Goal: Transaction & Acquisition: Purchase product/service

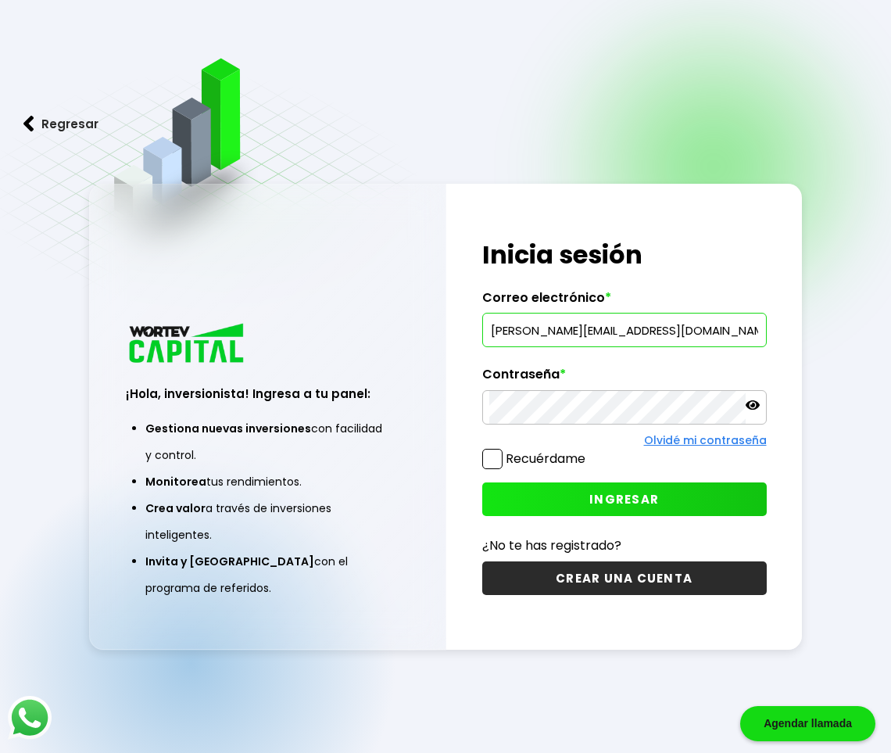
type input "[PERSON_NAME][EMAIL_ADDRESS][DOMAIN_NAME]"
click at [680, 487] on button "INGRESAR" at bounding box center [624, 499] width 285 height 34
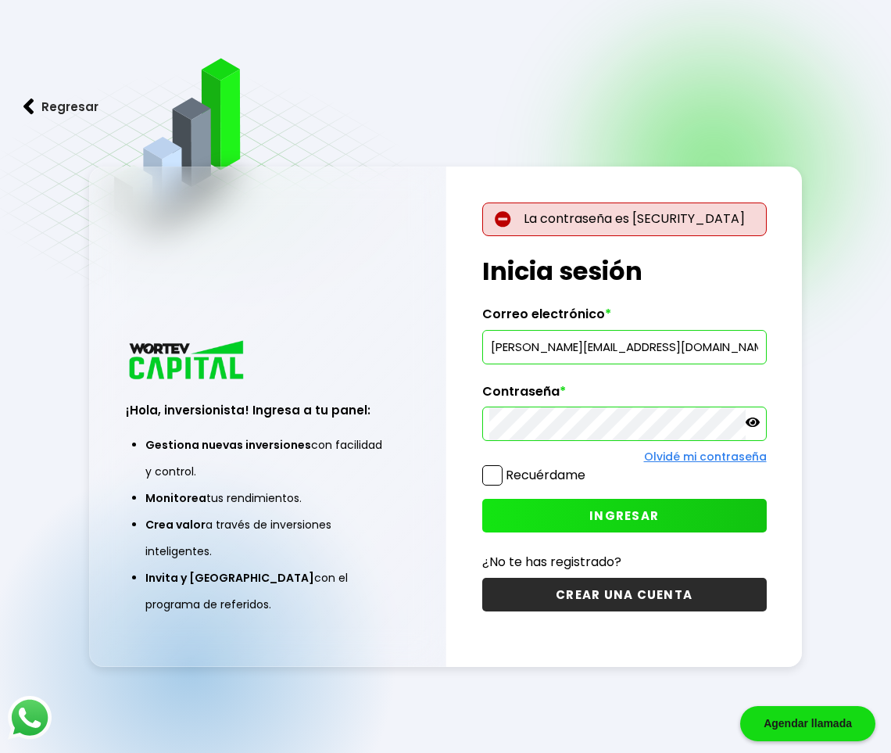
click at [753, 420] on icon at bounding box center [753, 421] width 14 height 9
click at [678, 517] on button "INGRESAR" at bounding box center [624, 516] width 285 height 34
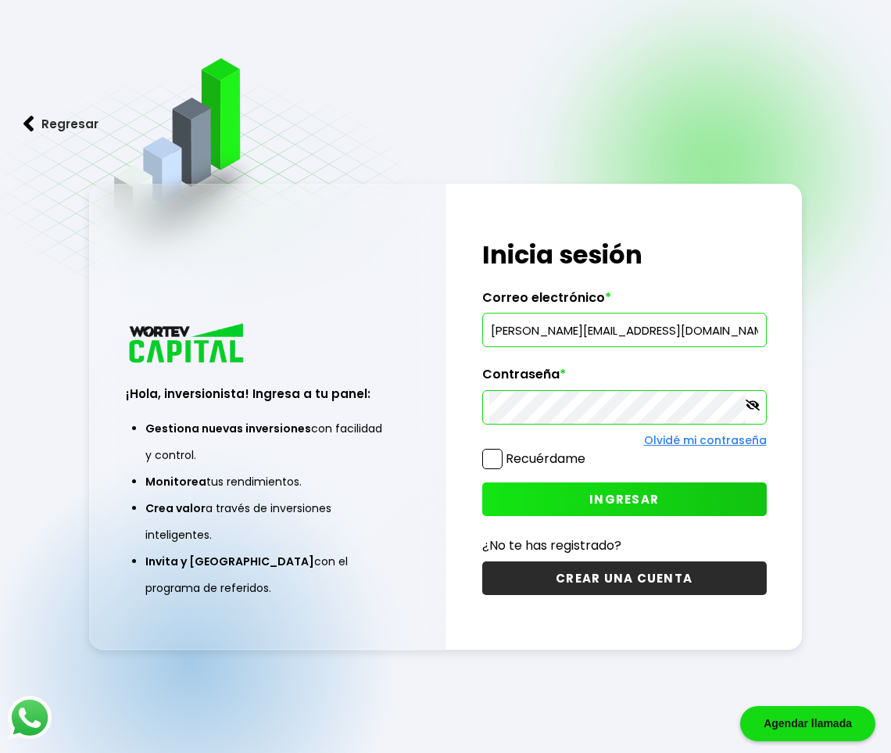
click at [684, 500] on button "INGRESAR" at bounding box center [624, 499] width 285 height 34
click at [708, 443] on link "Olvidé mi contraseña" at bounding box center [705, 440] width 123 height 16
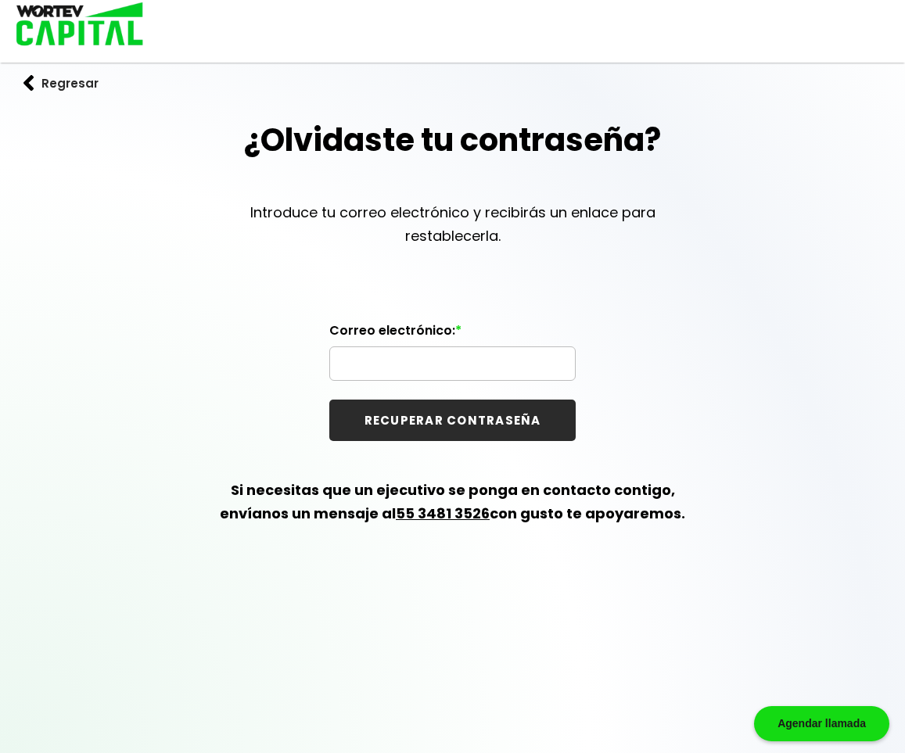
click at [472, 374] on input "text" at bounding box center [452, 363] width 232 height 33
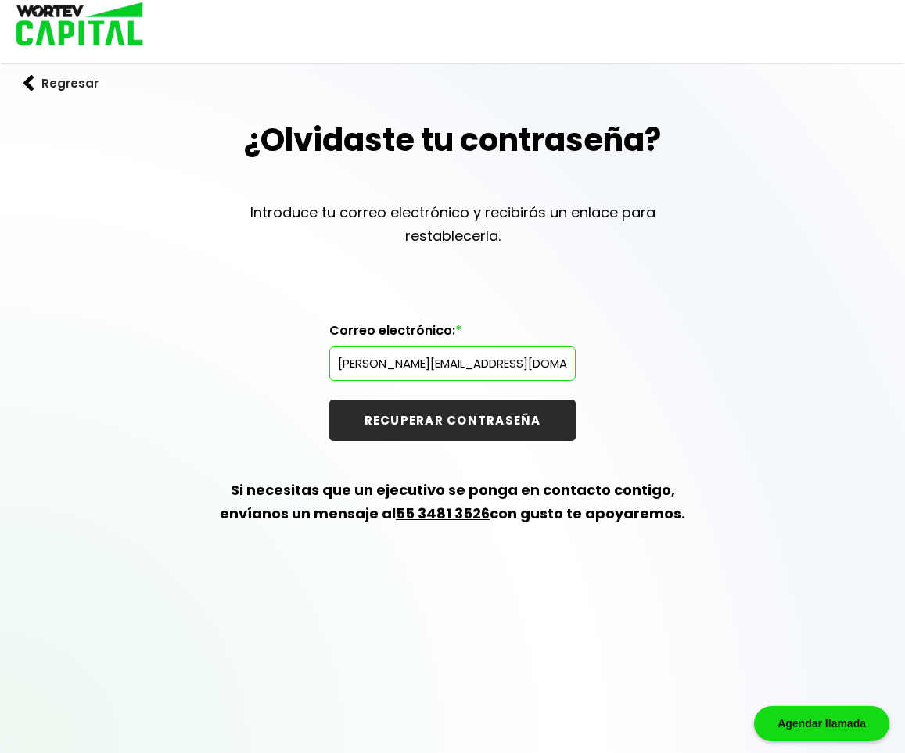
type input "[PERSON_NAME][EMAIL_ADDRESS][DOMAIN_NAME]"
click at [443, 412] on button "RECUPERAR CONTRASEÑA" at bounding box center [452, 419] width 246 height 41
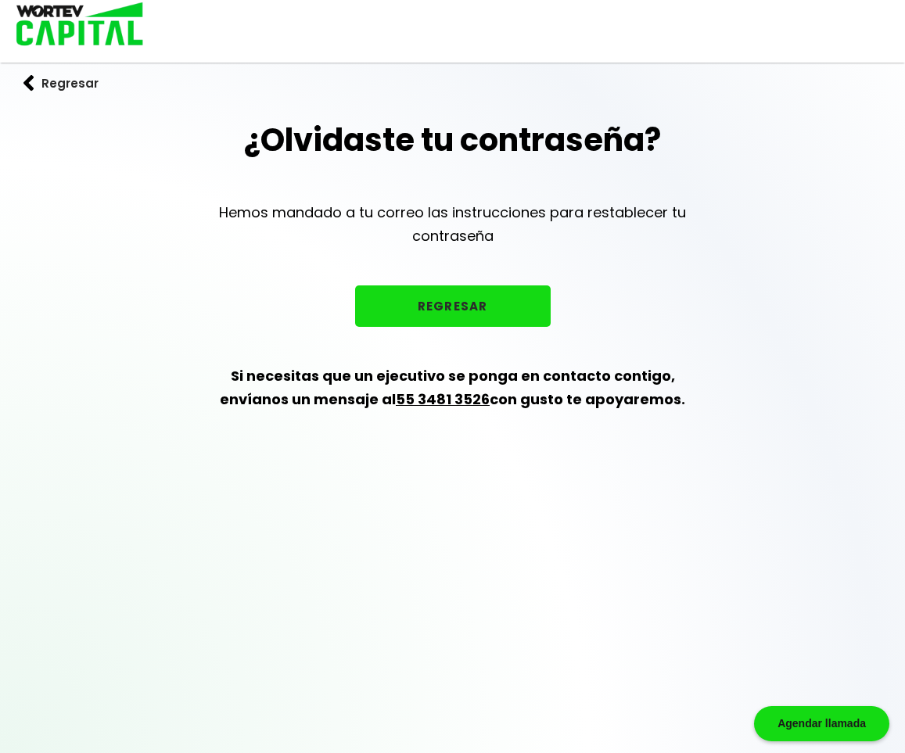
click at [494, 293] on button "REGRESAR" at bounding box center [452, 305] width 195 height 41
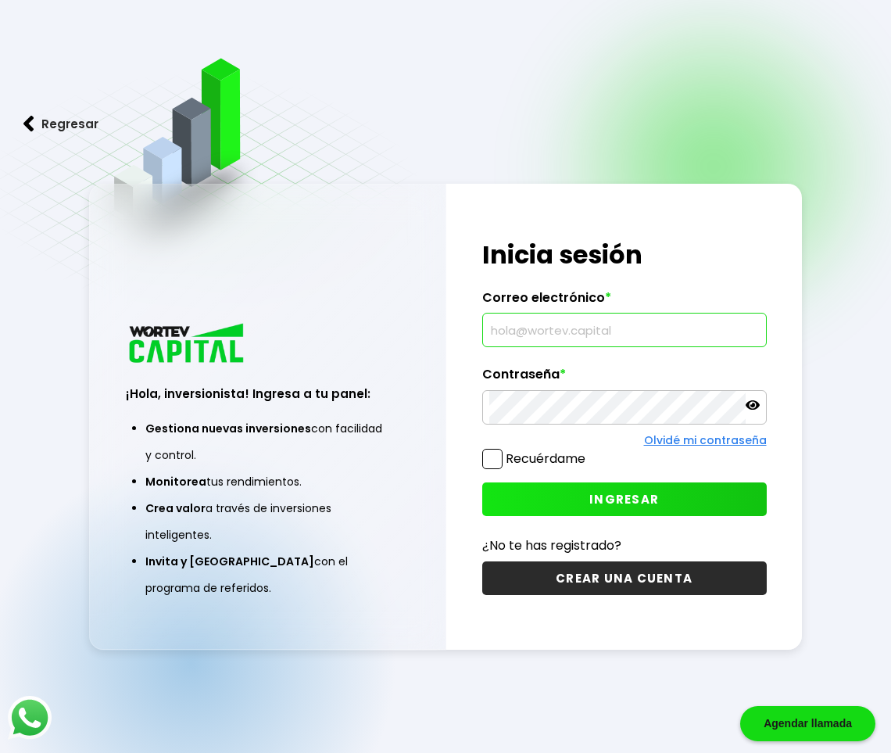
click at [538, 321] on input "text" at bounding box center [624, 329] width 270 height 33
type input "[PERSON_NAME][EMAIL_ADDRESS][DOMAIN_NAME]"
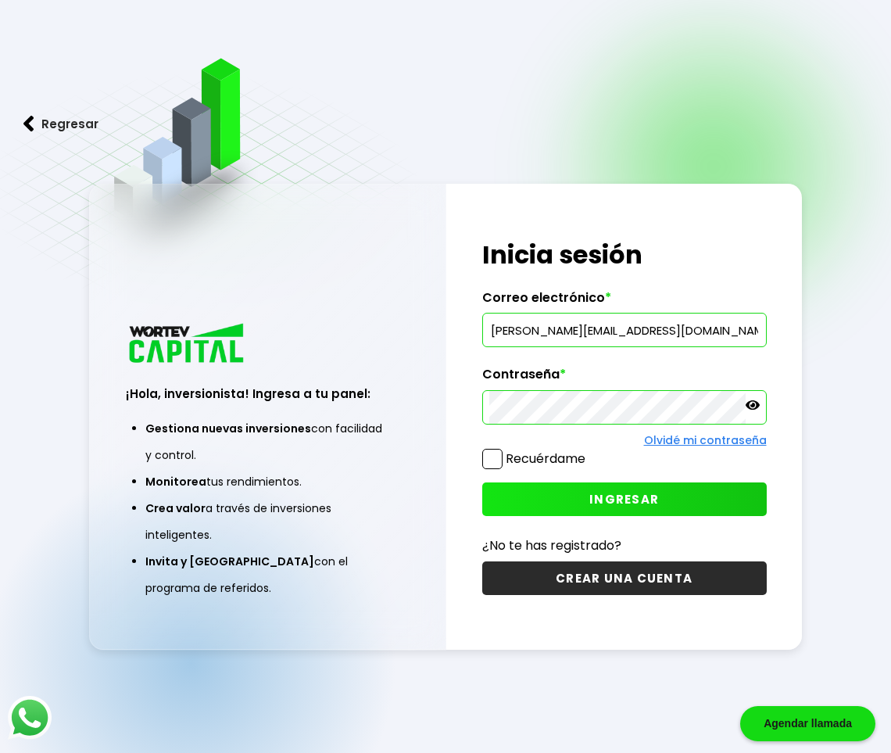
click at [636, 507] on span "INGRESAR" at bounding box center [624, 499] width 70 height 16
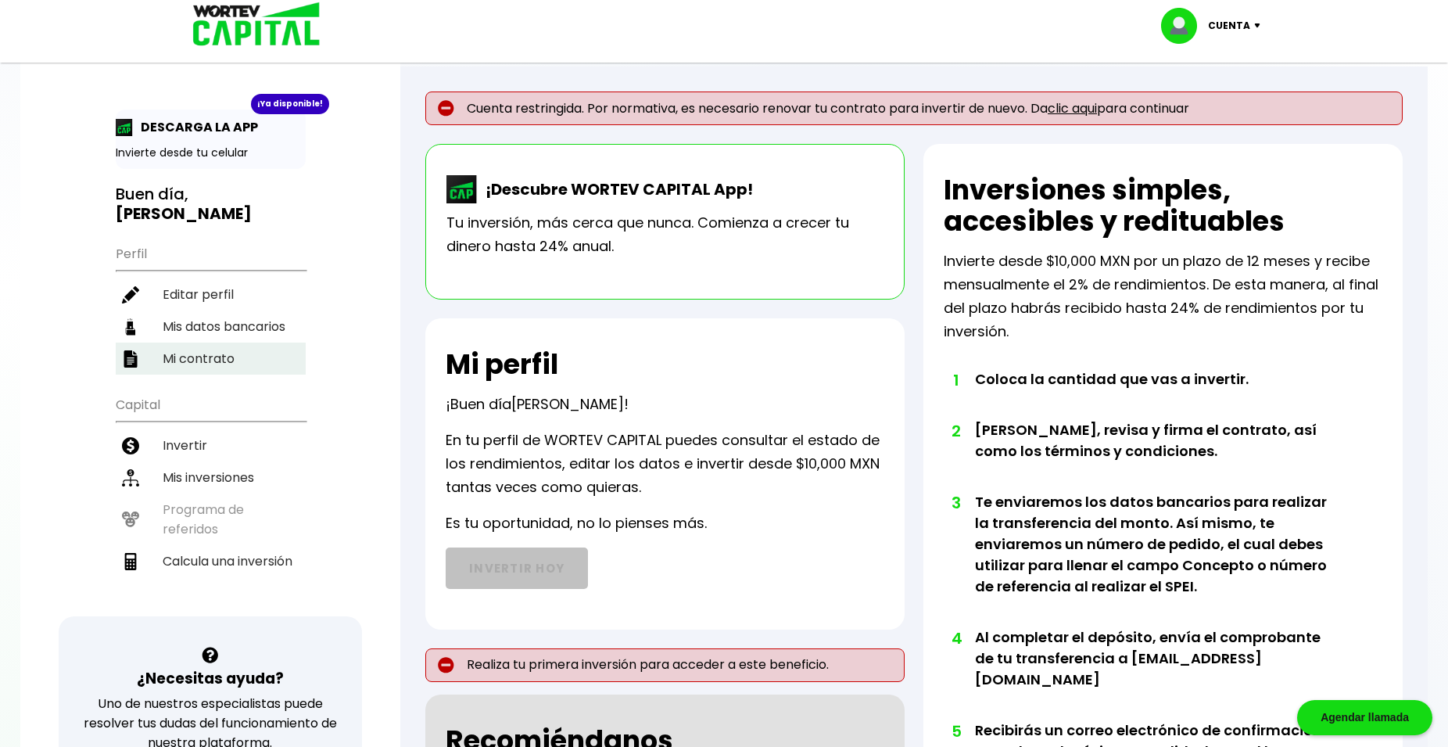
click at [214, 342] on li "Mi contrato" at bounding box center [211, 358] width 190 height 32
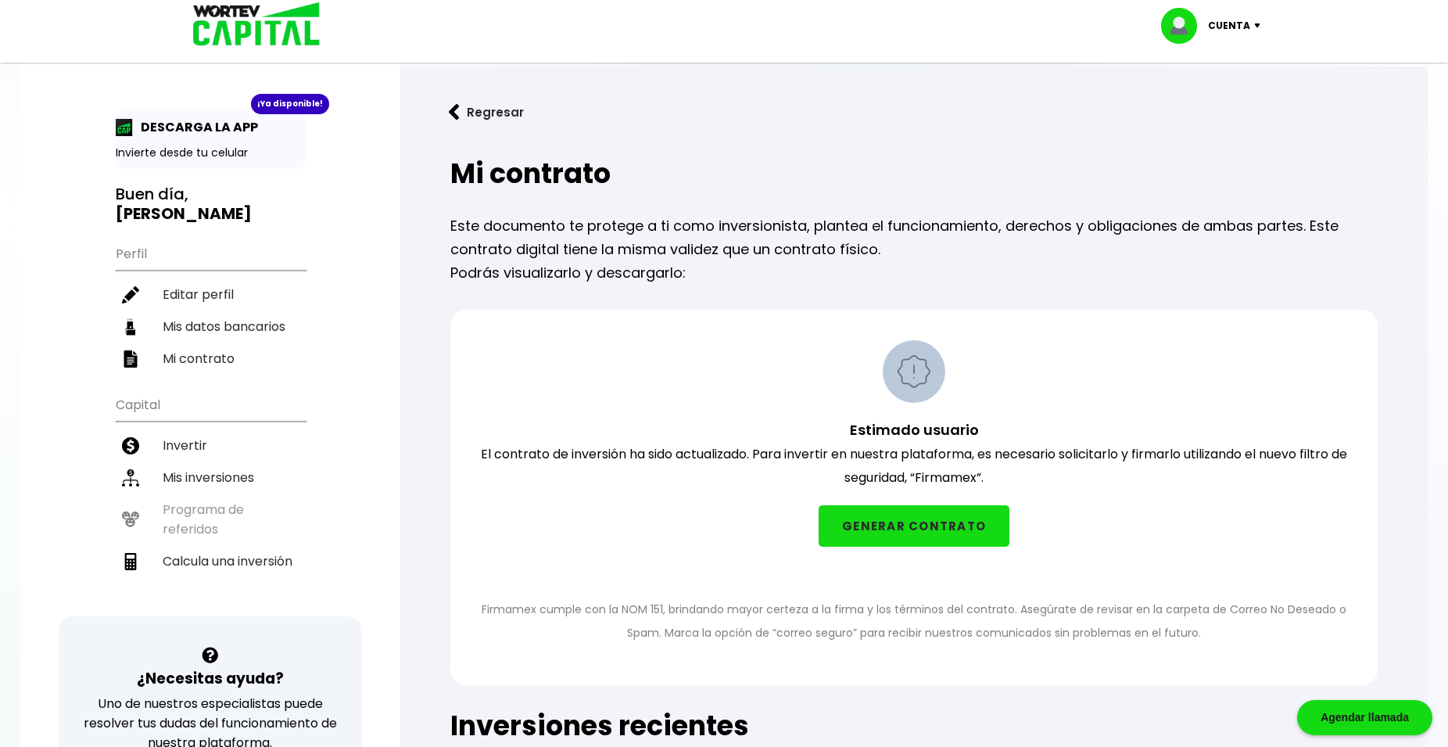
click at [890, 523] on button "GENERAR CONTRATO" at bounding box center [914, 525] width 191 height 41
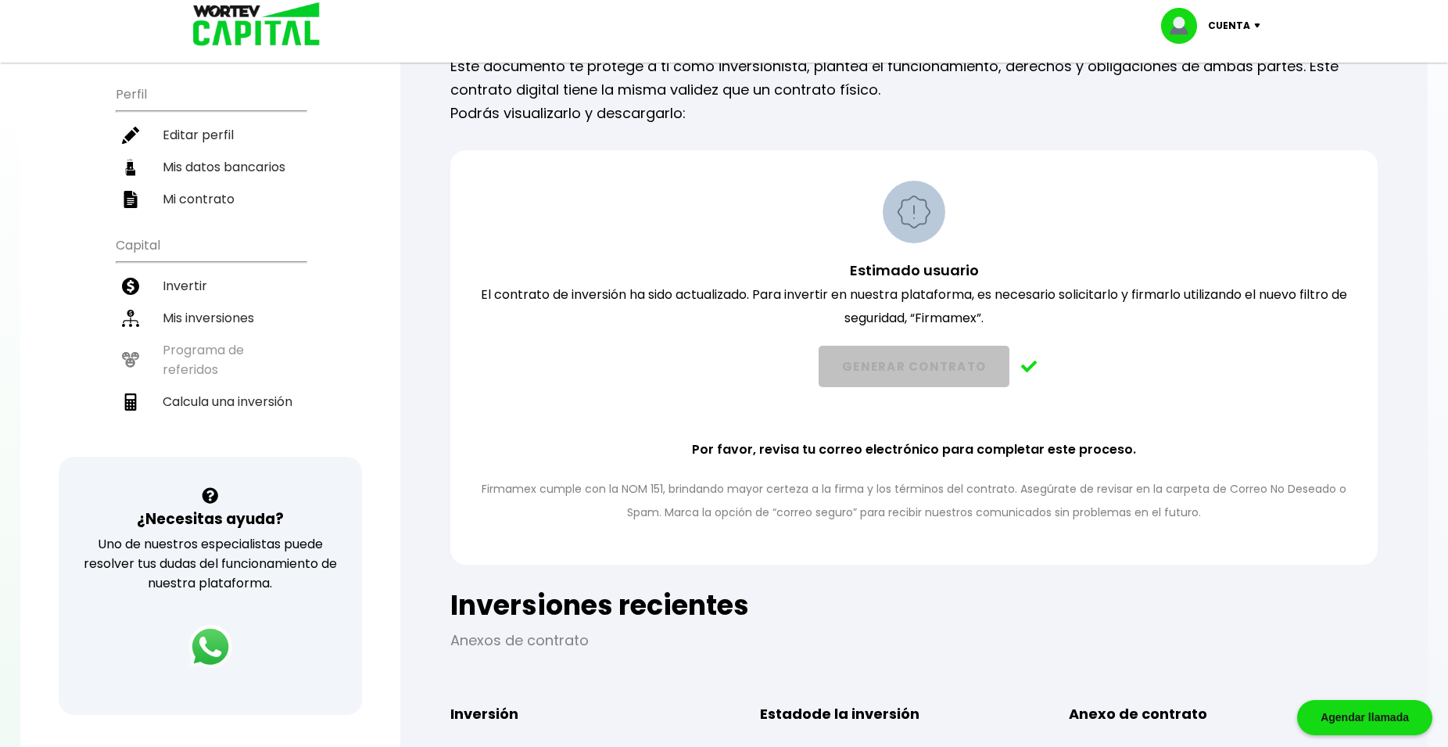
scroll to position [374, 0]
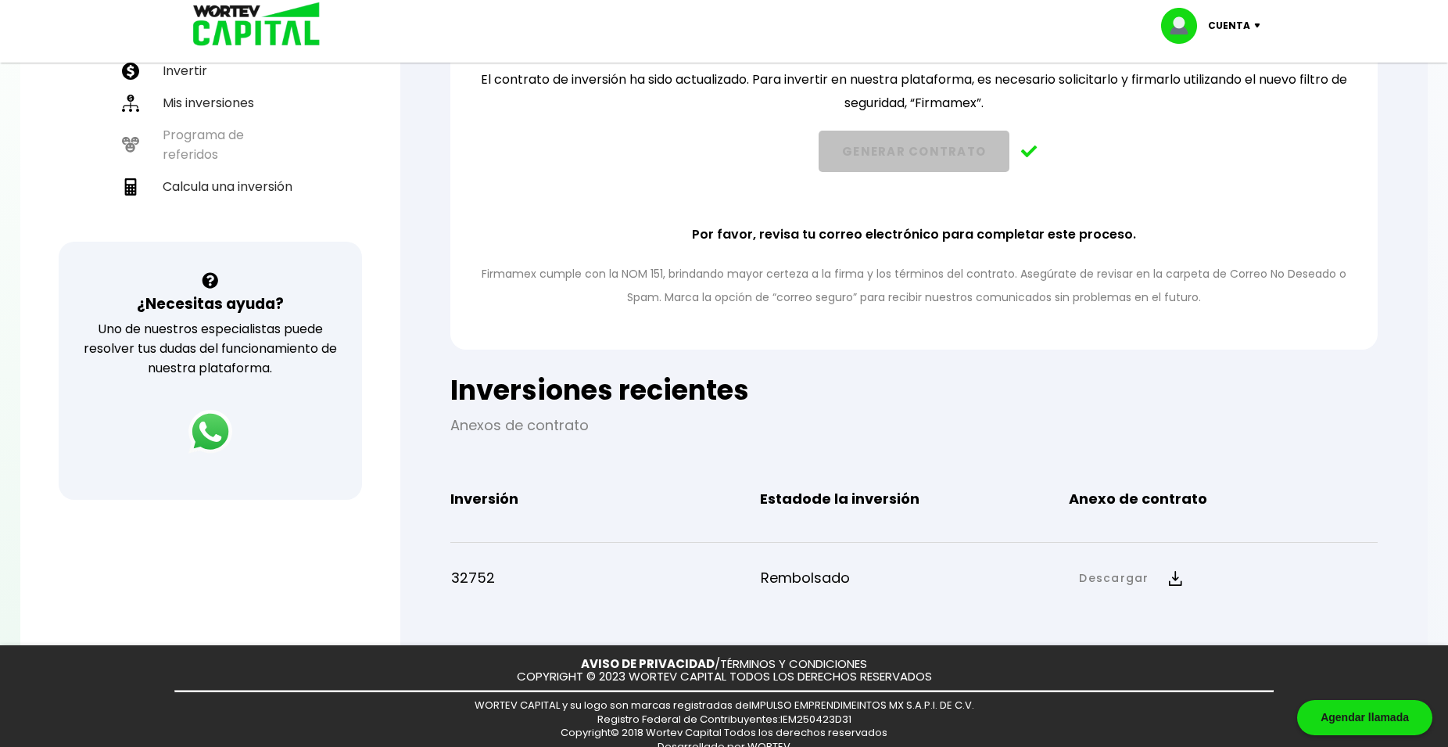
click at [347, 245] on div "¿Necesitas ayuda? Uno de nuestros especialistas puede resolver tus dudas del fu…" at bounding box center [211, 371] width 304 height 258
click at [281, 171] on li "Calcula una inversión" at bounding box center [211, 186] width 190 height 32
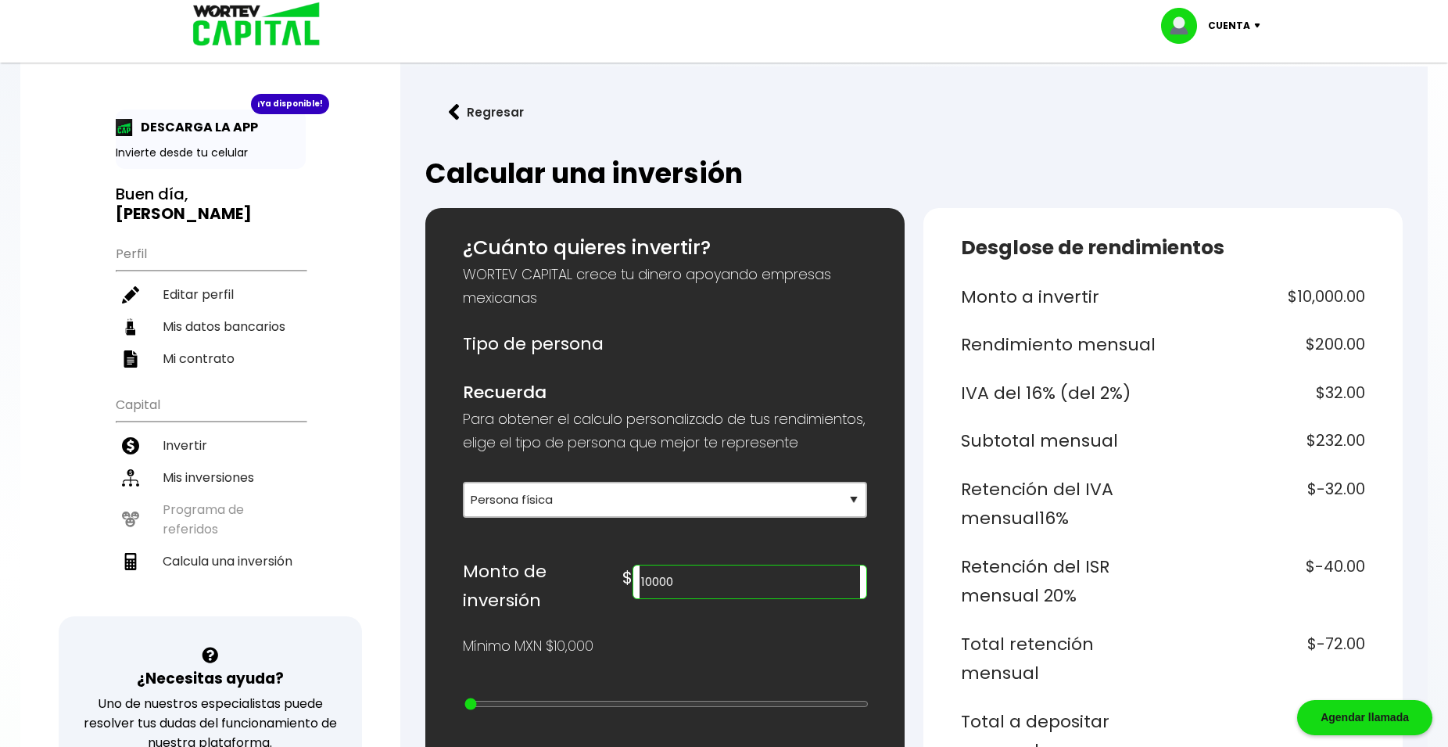
scroll to position [239, 0]
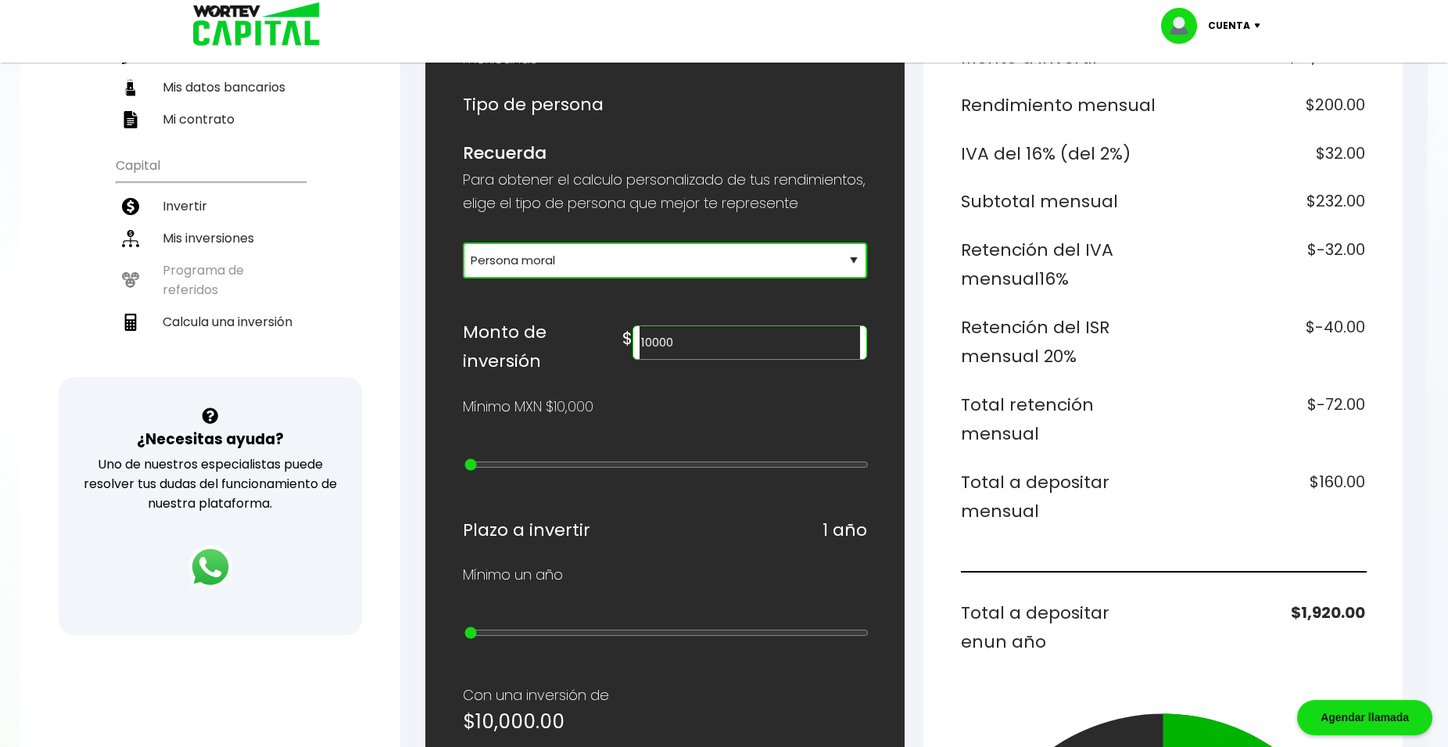
click option "Persona moral" at bounding box center [0, 0] width 0 height 0
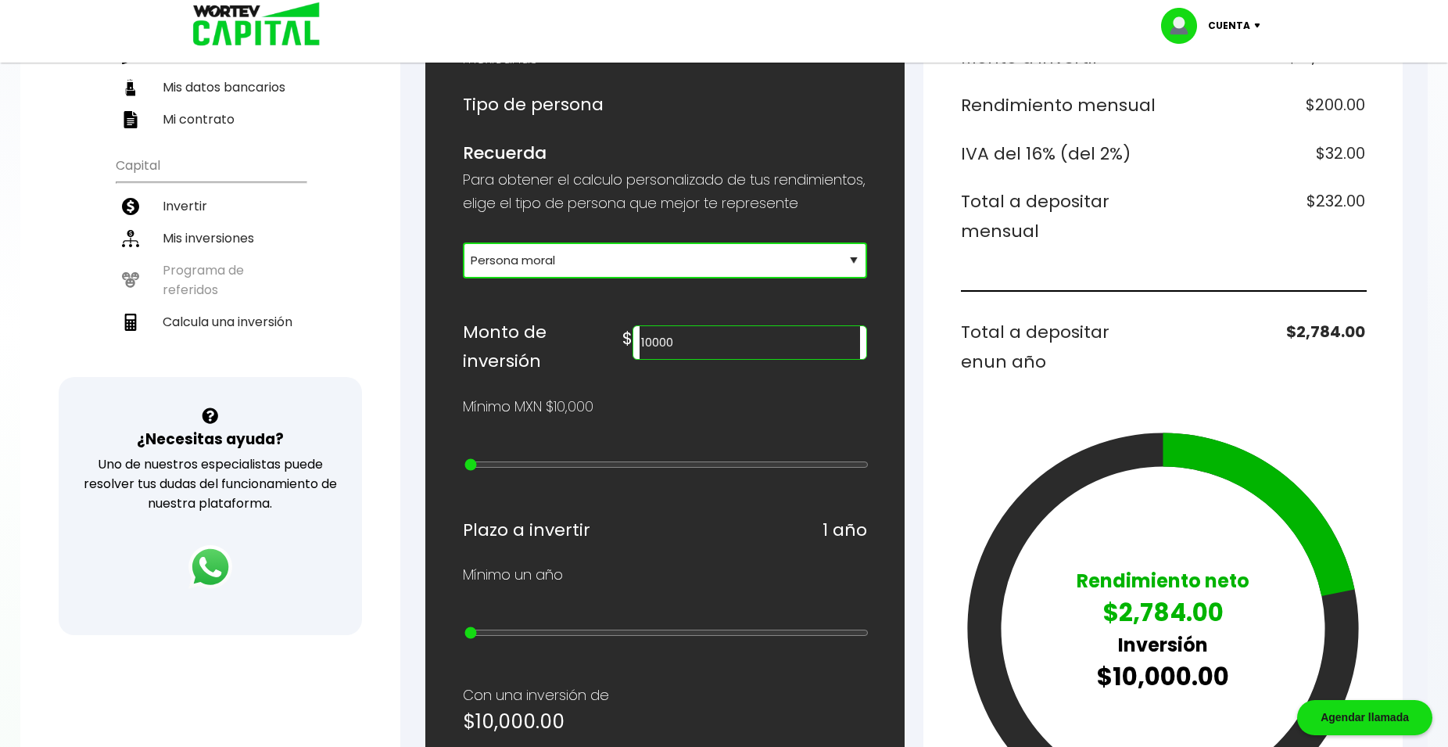
select select "1"
click option "Persona física" at bounding box center [0, 0] width 0 height 0
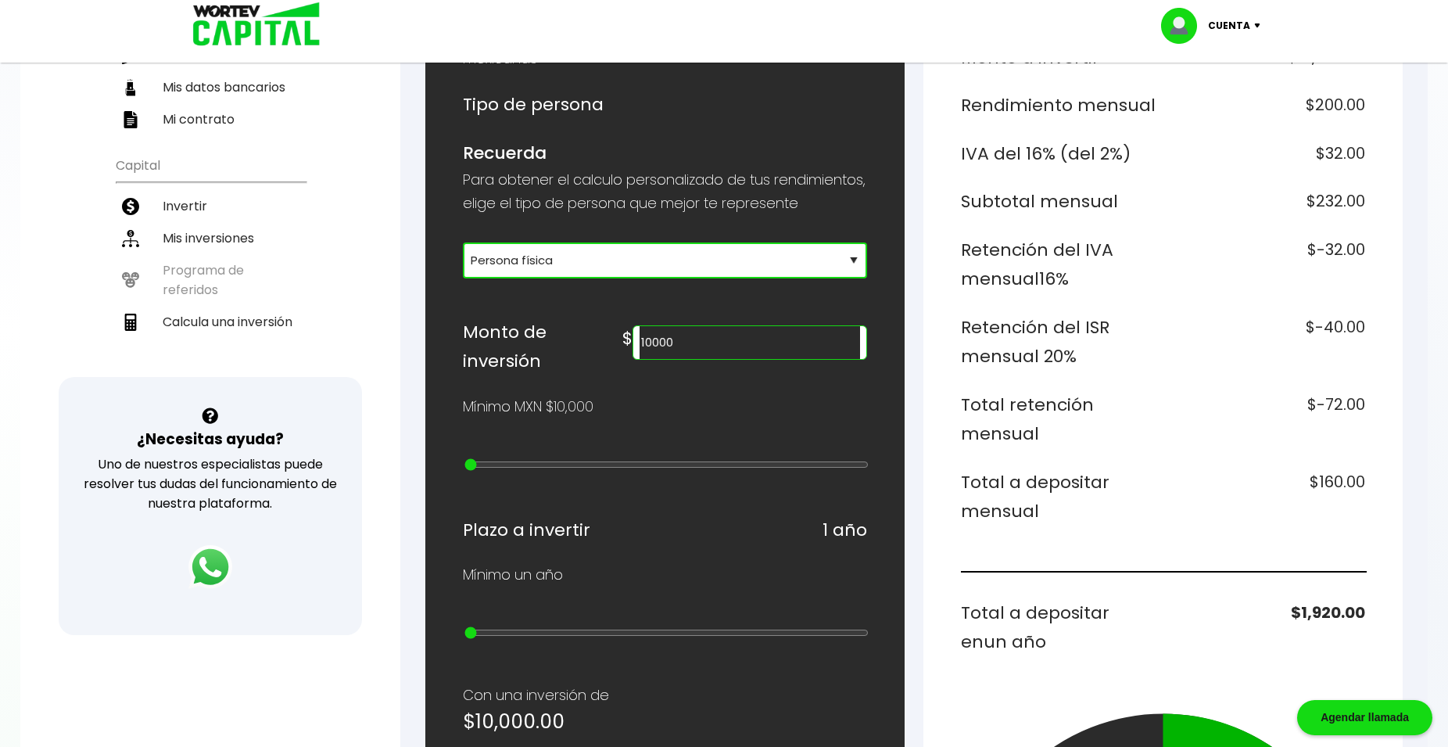
click at [712, 359] on input "10000" at bounding box center [749, 342] width 220 height 33
drag, startPoint x: 714, startPoint y: 368, endPoint x: 597, endPoint y: 368, distance: 116.5
click at [639, 359] on input "10000" at bounding box center [749, 342] width 220 height 33
click at [890, 499] on h6 "$3,200.00" at bounding box center [1268, 497] width 196 height 59
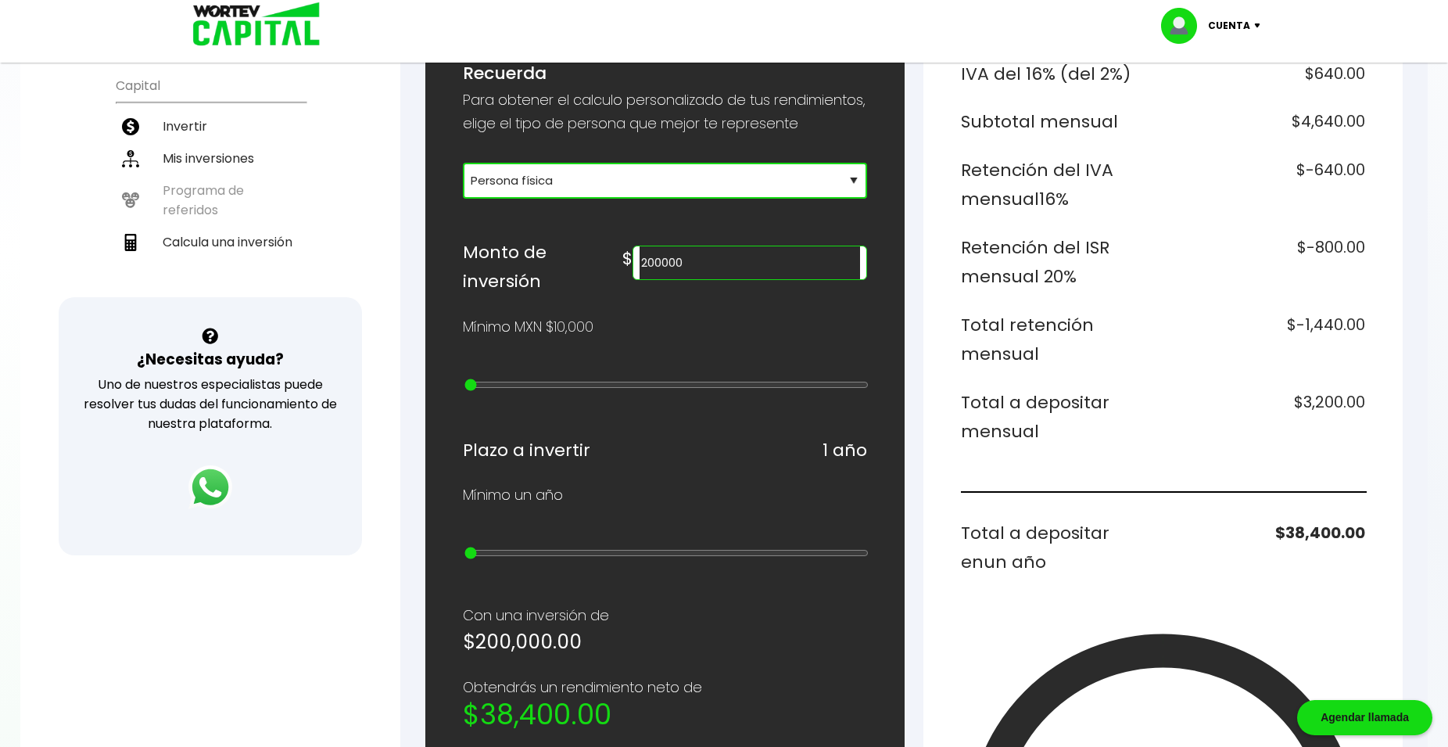
scroll to position [0, 0]
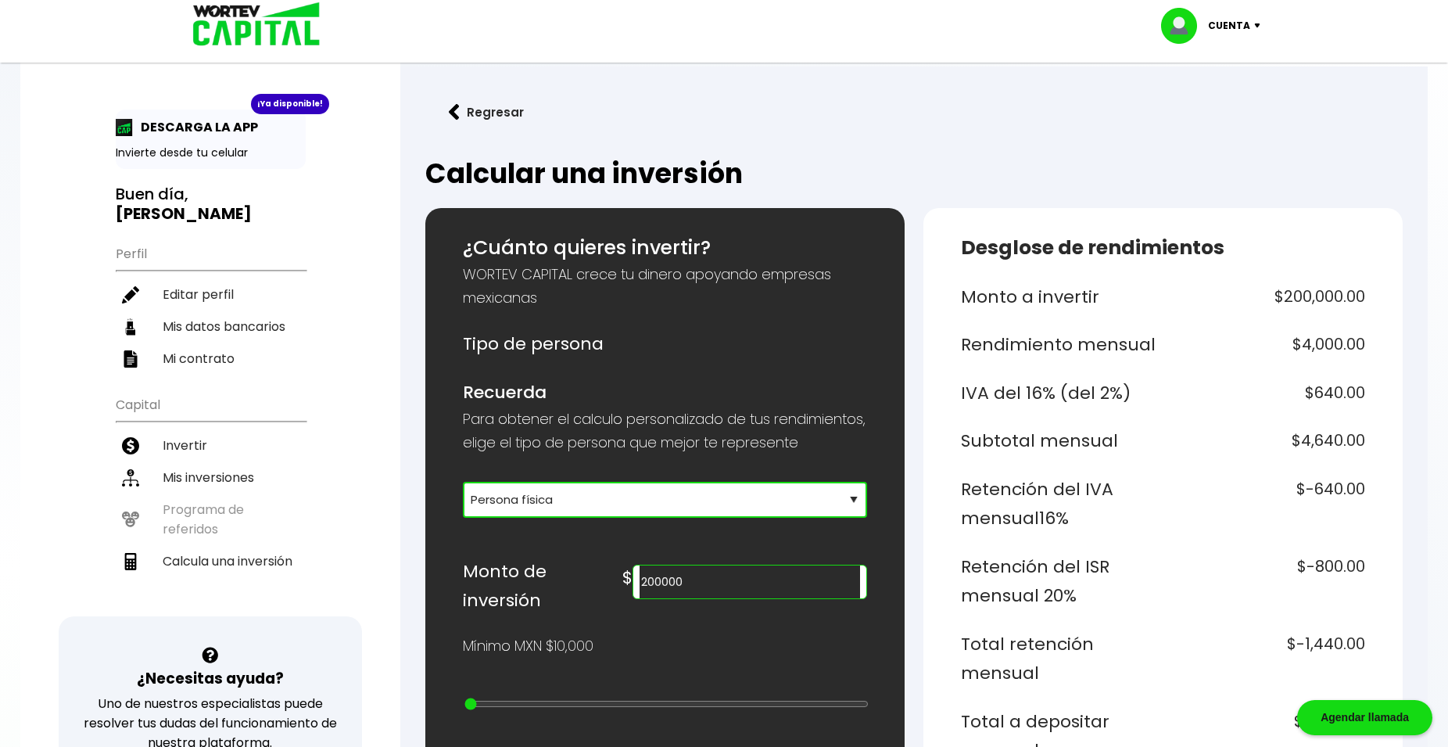
drag, startPoint x: 702, startPoint y: 606, endPoint x: 592, endPoint y: 589, distance: 111.6
click at [639, 589] on input "200000" at bounding box center [749, 581] width 220 height 33
type input "250000"
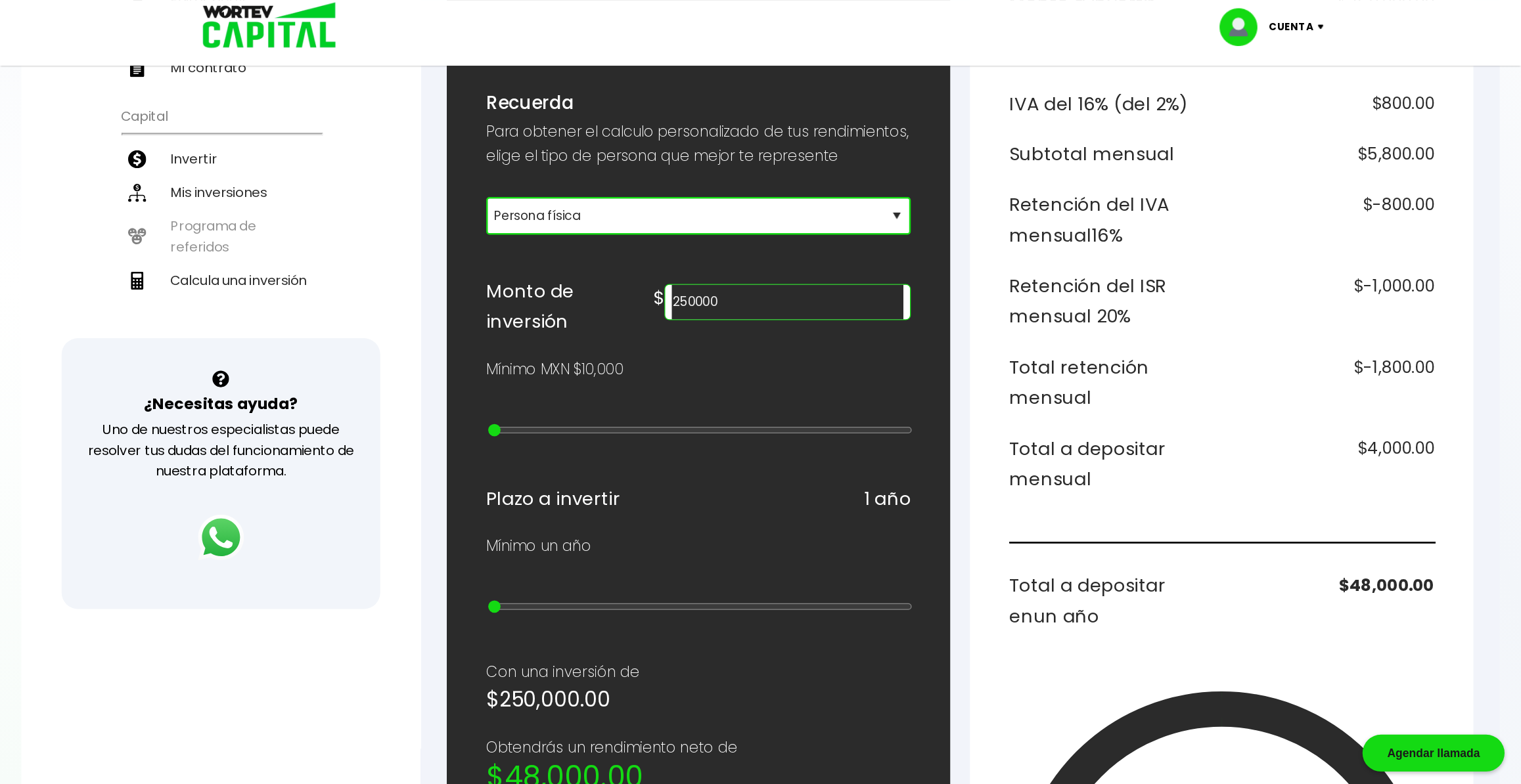
scroll to position [268, 0]
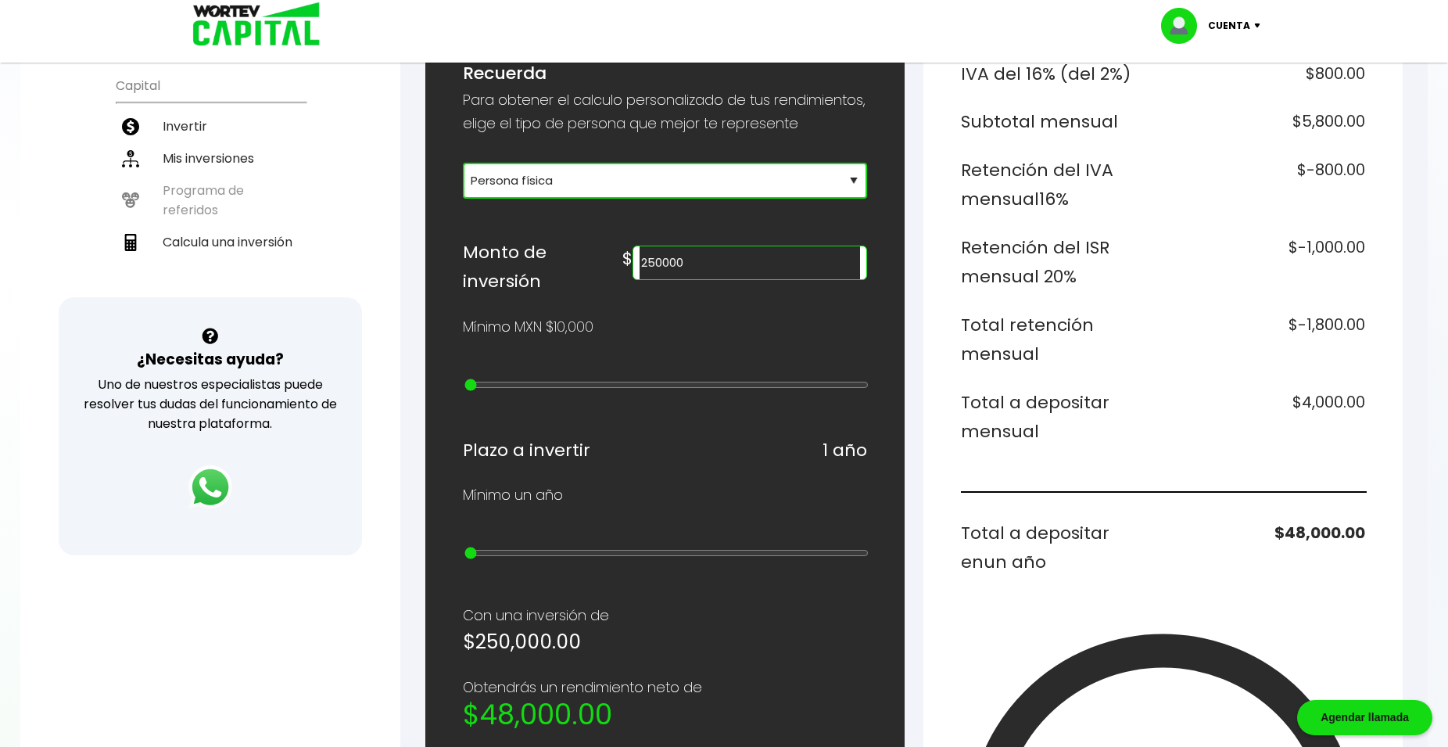
click at [890, 397] on h6 "$4,000.00" at bounding box center [1268, 417] width 196 height 59
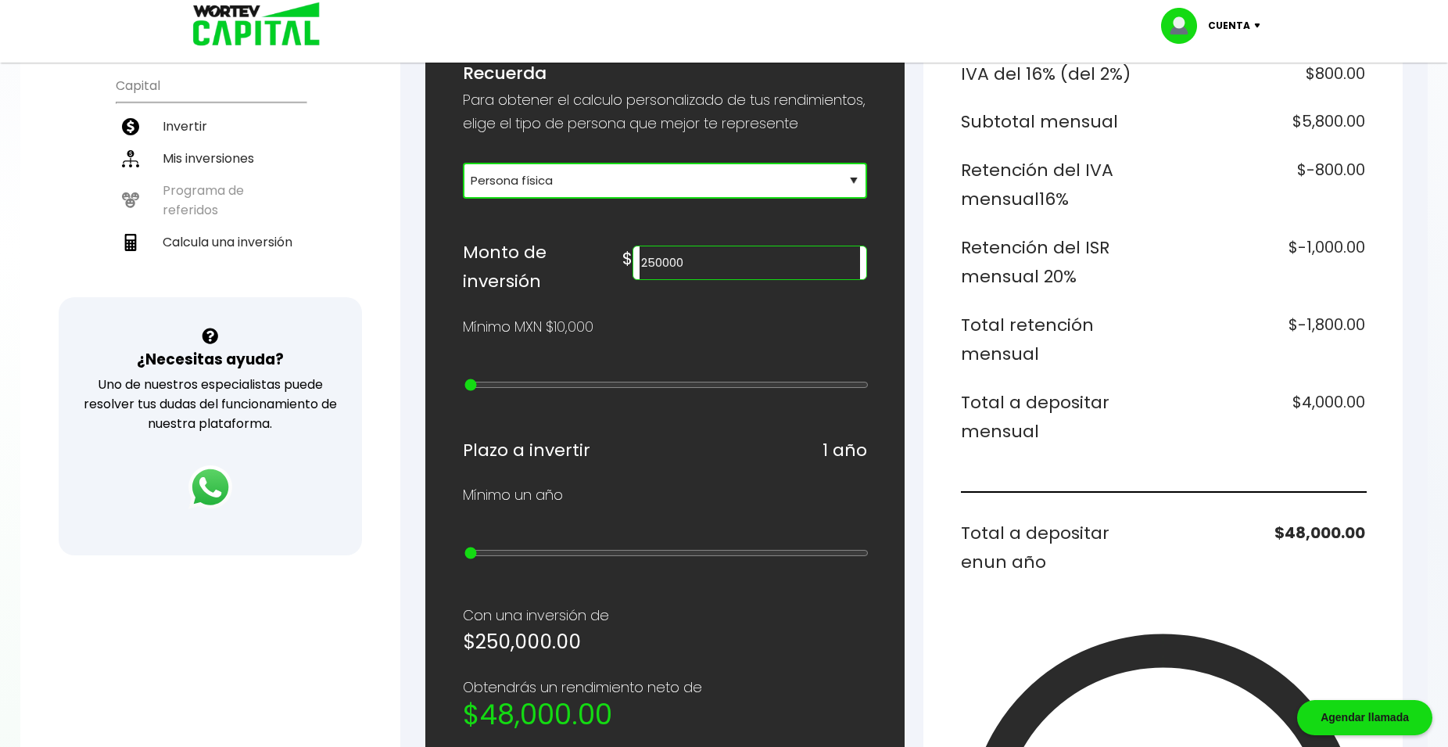
click at [890, 405] on h6 "$4,000.00" at bounding box center [1268, 417] width 196 height 59
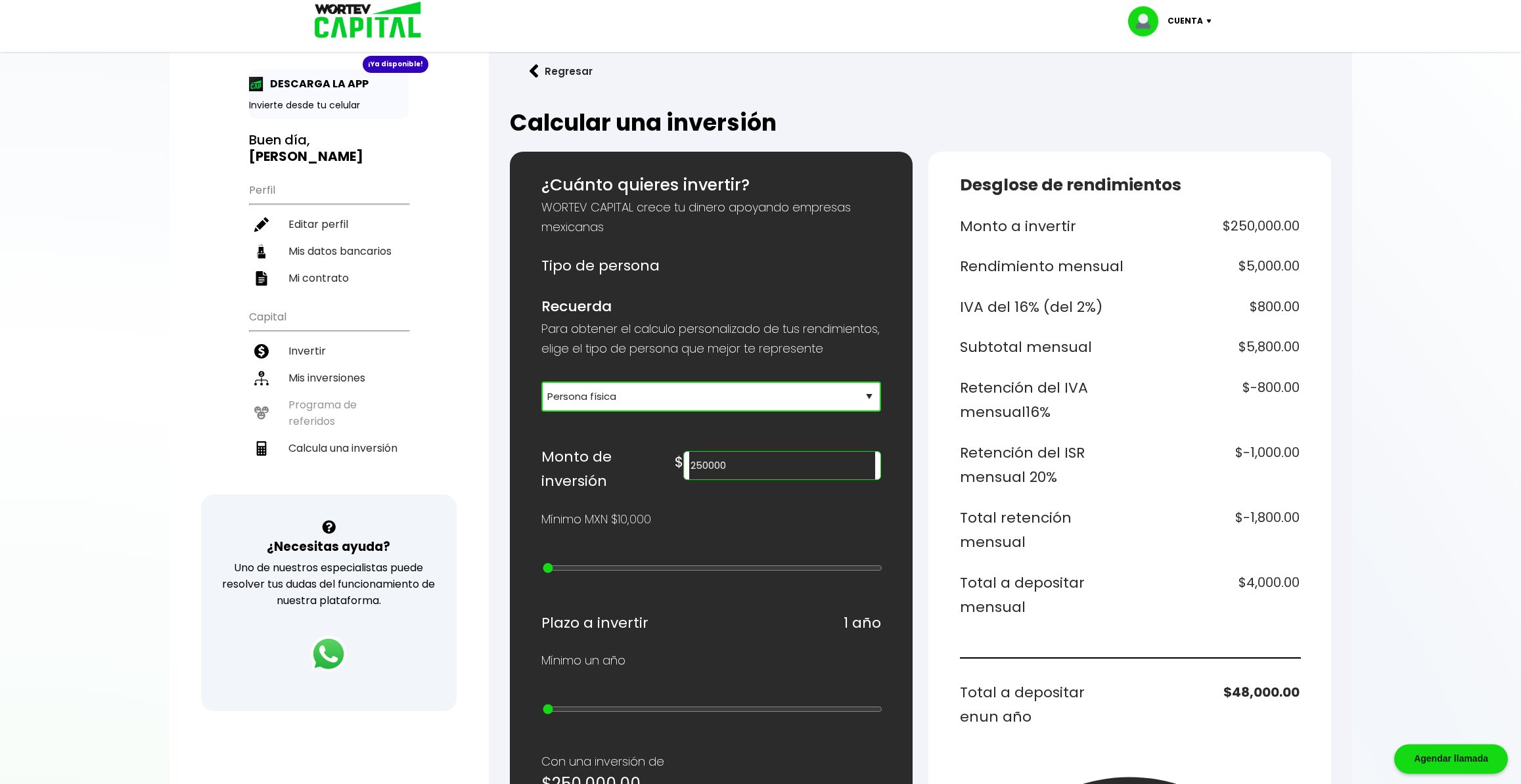
scroll to position [0, 0]
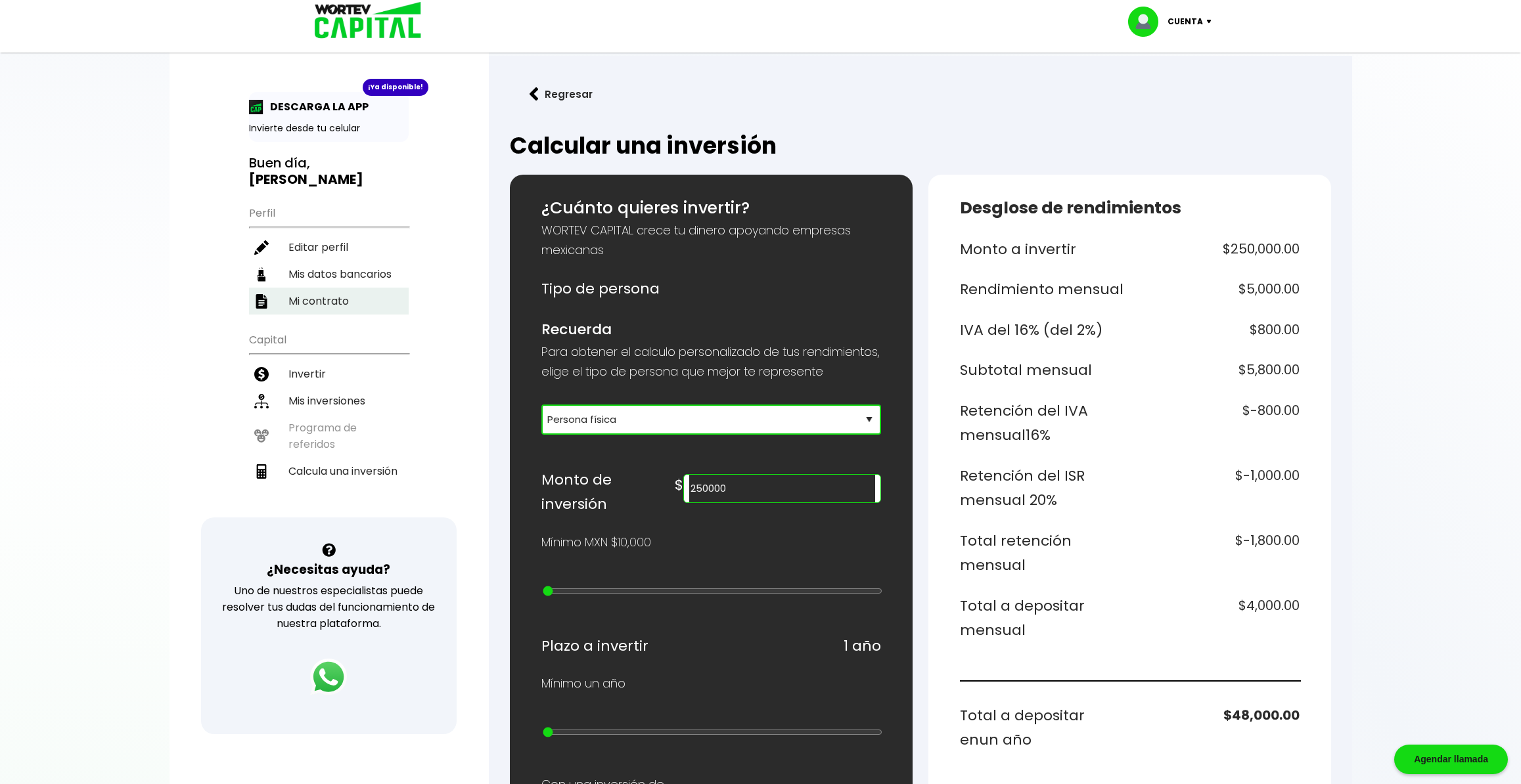
click at [331, 287] on li "Mi contrato" at bounding box center [329, 301] width 160 height 27
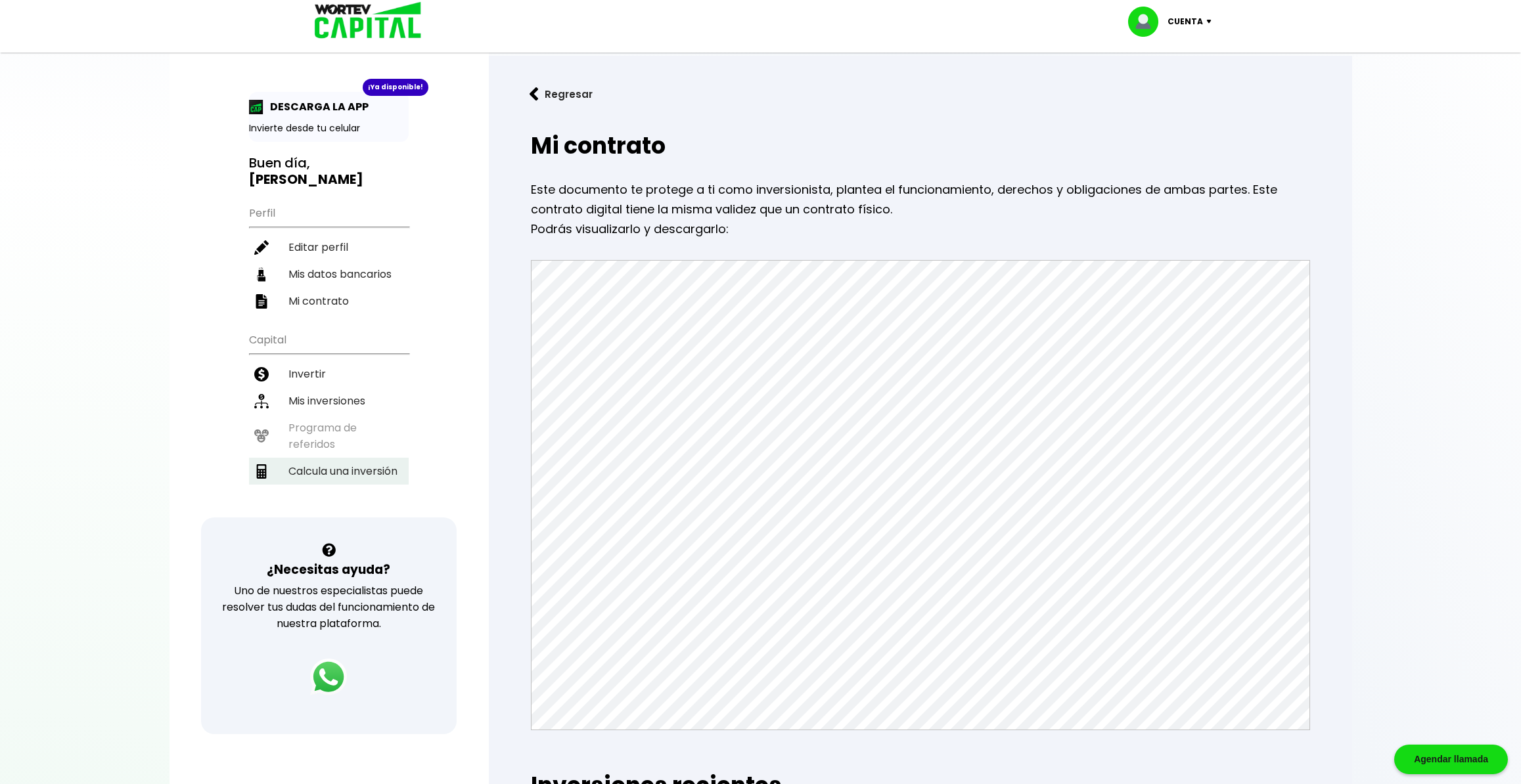
click at [369, 458] on li "Calcula una inversión" at bounding box center [329, 471] width 160 height 27
select select "1"
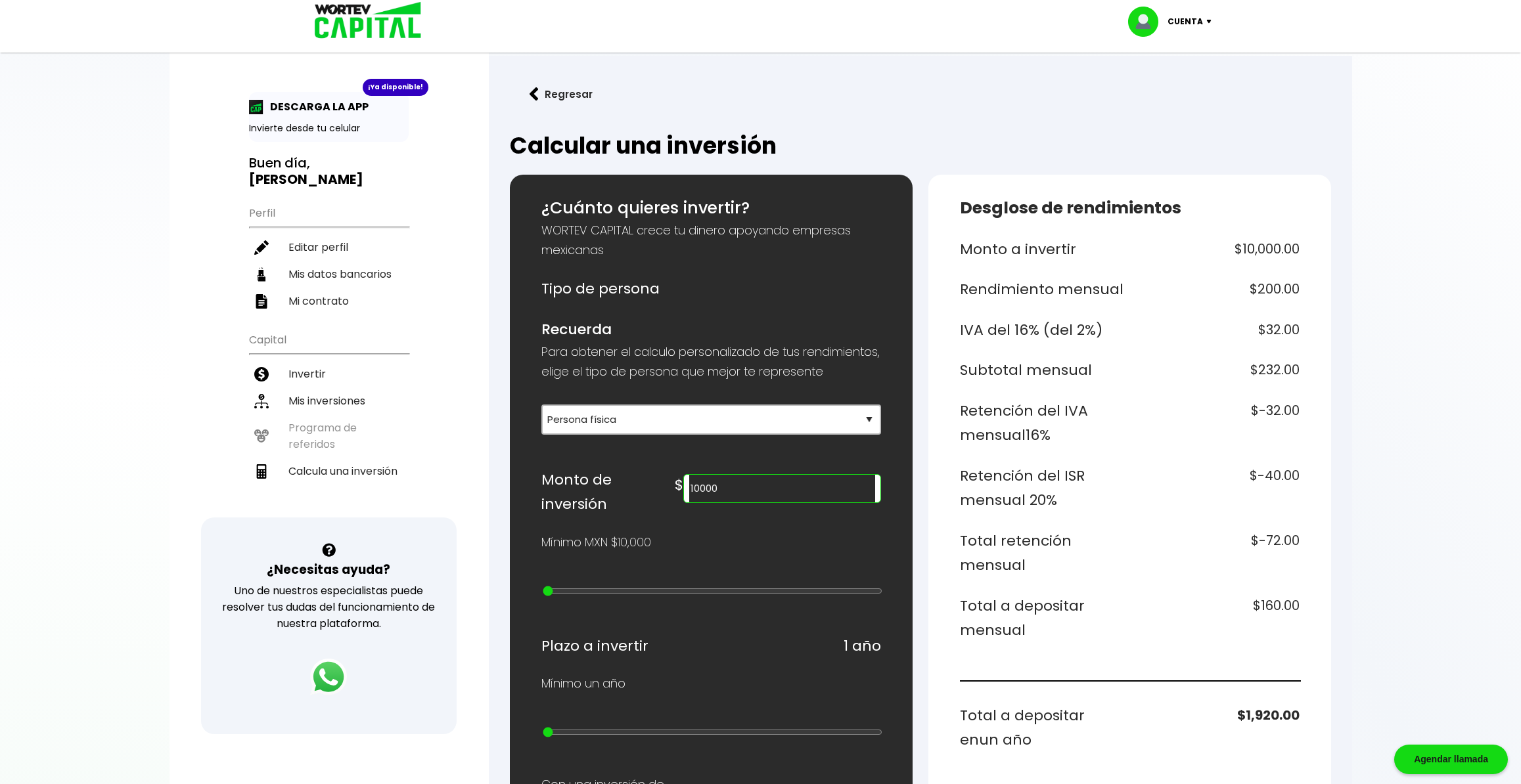
click at [748, 501] on input "10000" at bounding box center [782, 488] width 185 height 28
drag, startPoint x: 739, startPoint y: 499, endPoint x: 656, endPoint y: 500, distance: 83.0
click at [689, 500] on input "10000" at bounding box center [782, 488] width 185 height 28
type input "250000"
click at [729, 546] on div "¿Cuánto quieres invertir? WORTEV CAPITAL crece tu dinero apoyando empresas mexi…" at bounding box center [711, 725] width 339 height 1060
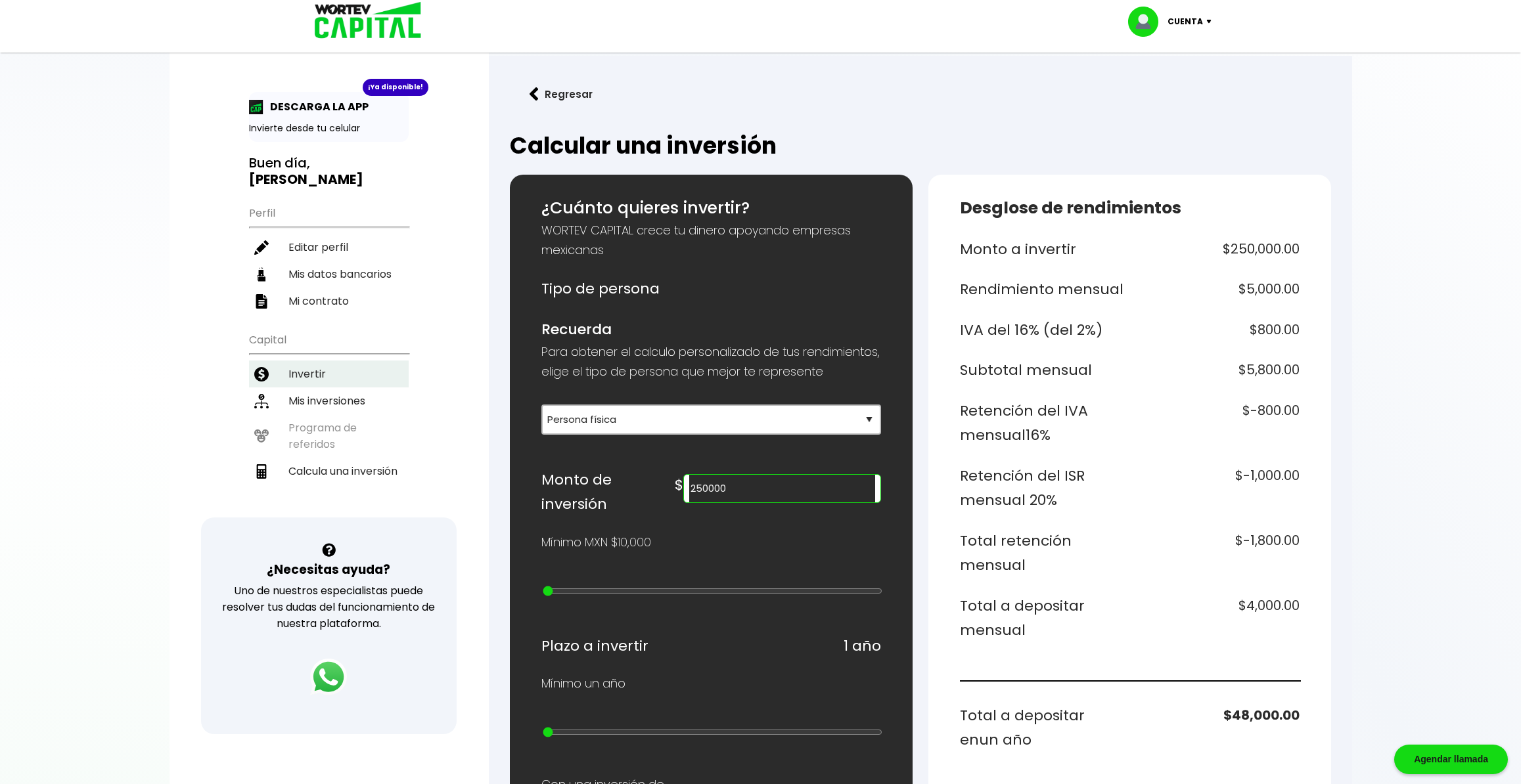
click at [325, 360] on li "Invertir" at bounding box center [329, 374] width 160 height 27
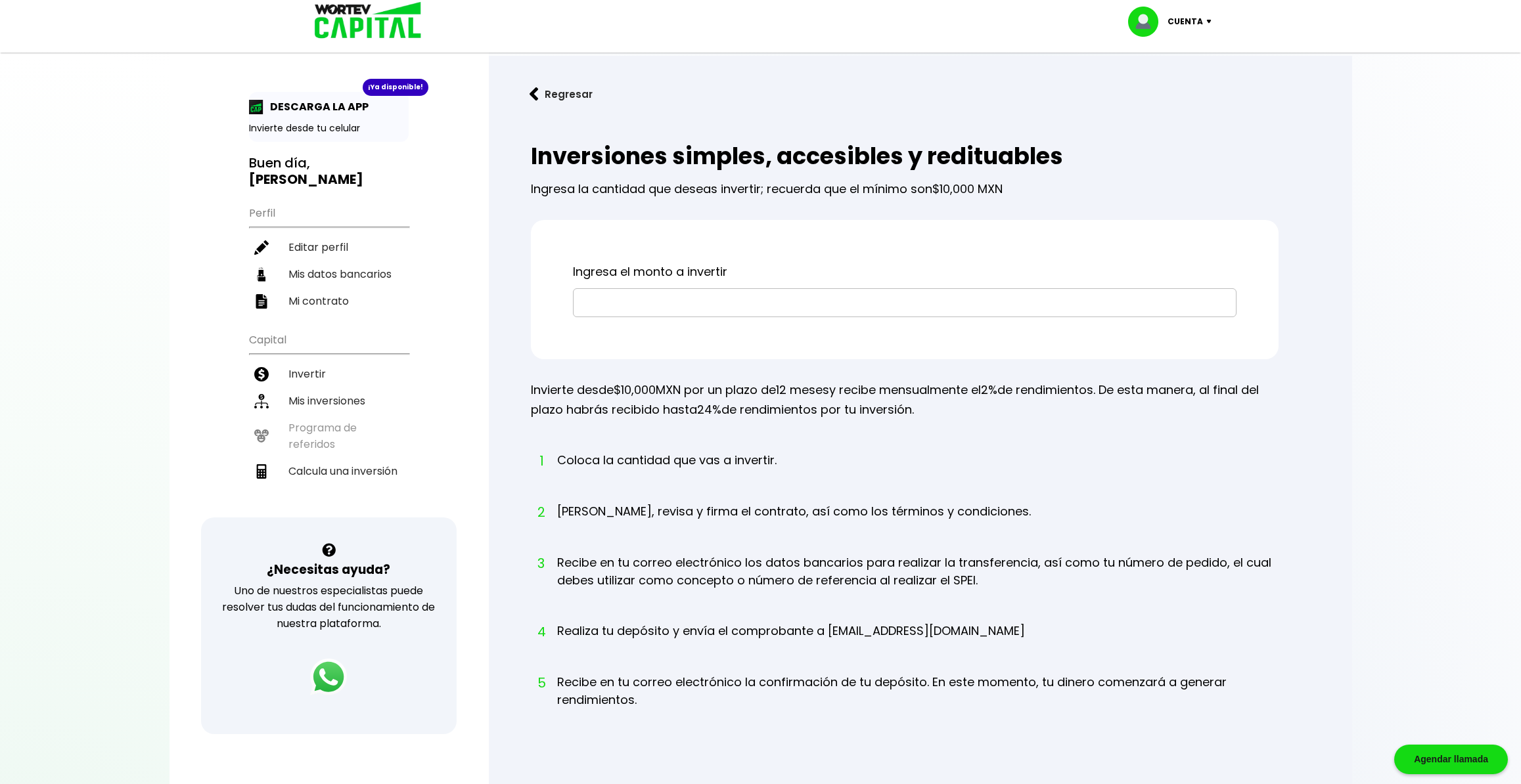
click at [608, 302] on input "text" at bounding box center [905, 303] width 652 height 28
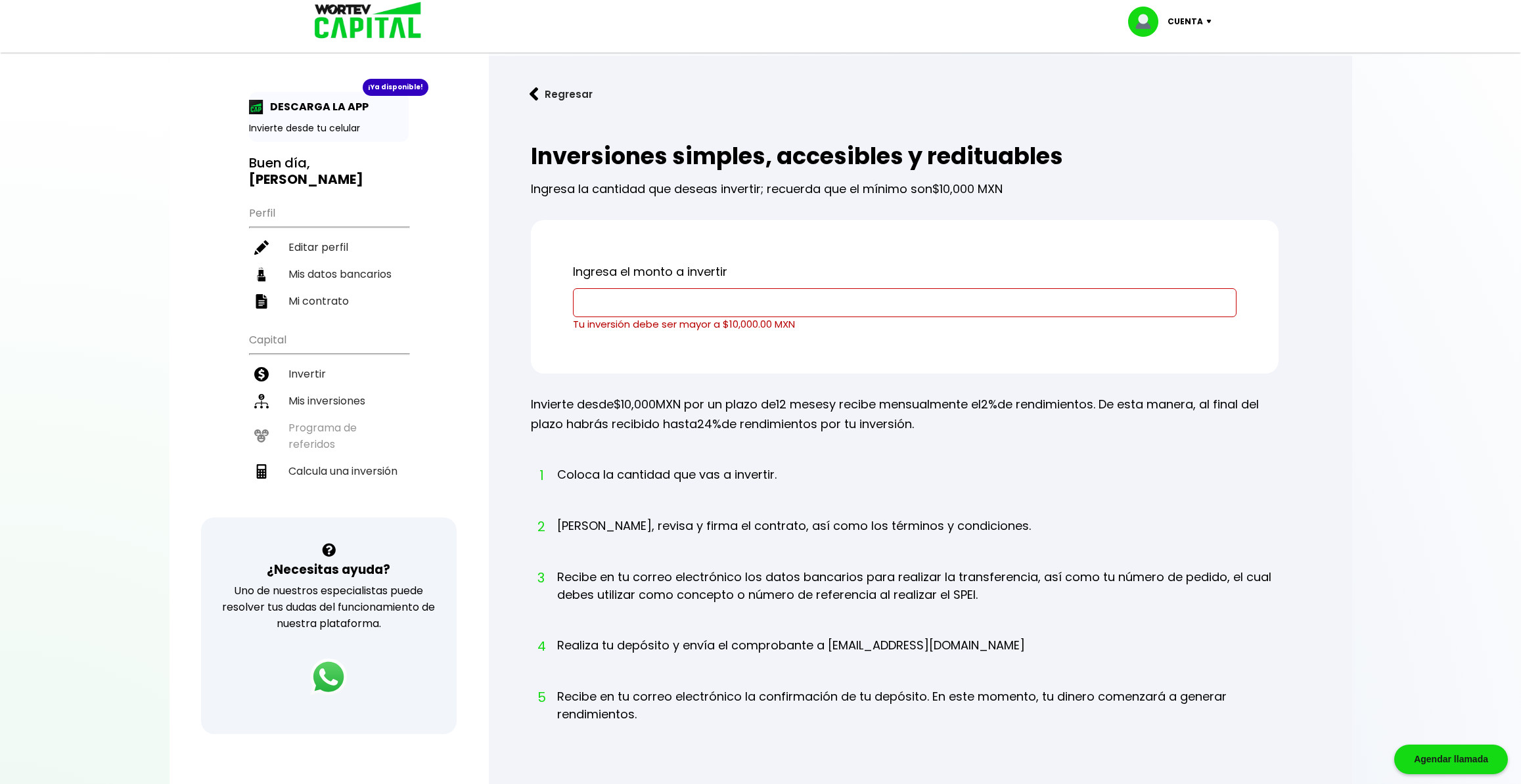
click at [748, 408] on p "Invierte desde $10,000 MXN por un plazo de 12 meses y recibe mensualmente el 2%…" at bounding box center [905, 414] width 748 height 39
click at [723, 470] on li "1 Coloca la cantidad que vas a invertir." at bounding box center [666, 487] width 219 height 43
click at [326, 387] on li "Mis inversiones" at bounding box center [329, 401] width 160 height 27
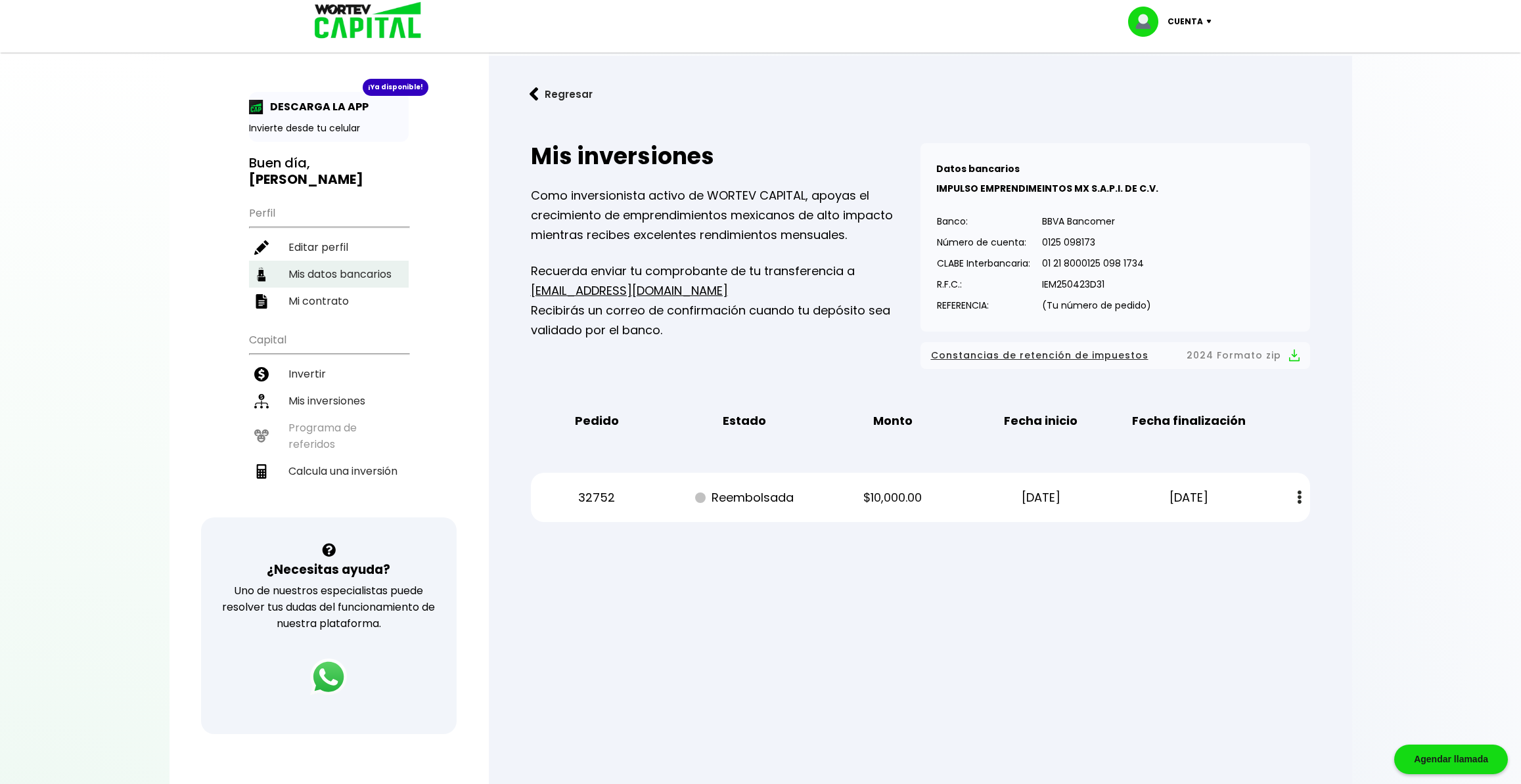
click at [361, 260] on li "Mis datos bancarios" at bounding box center [329, 274] width 160 height 27
select select "BBVA Bancomer"
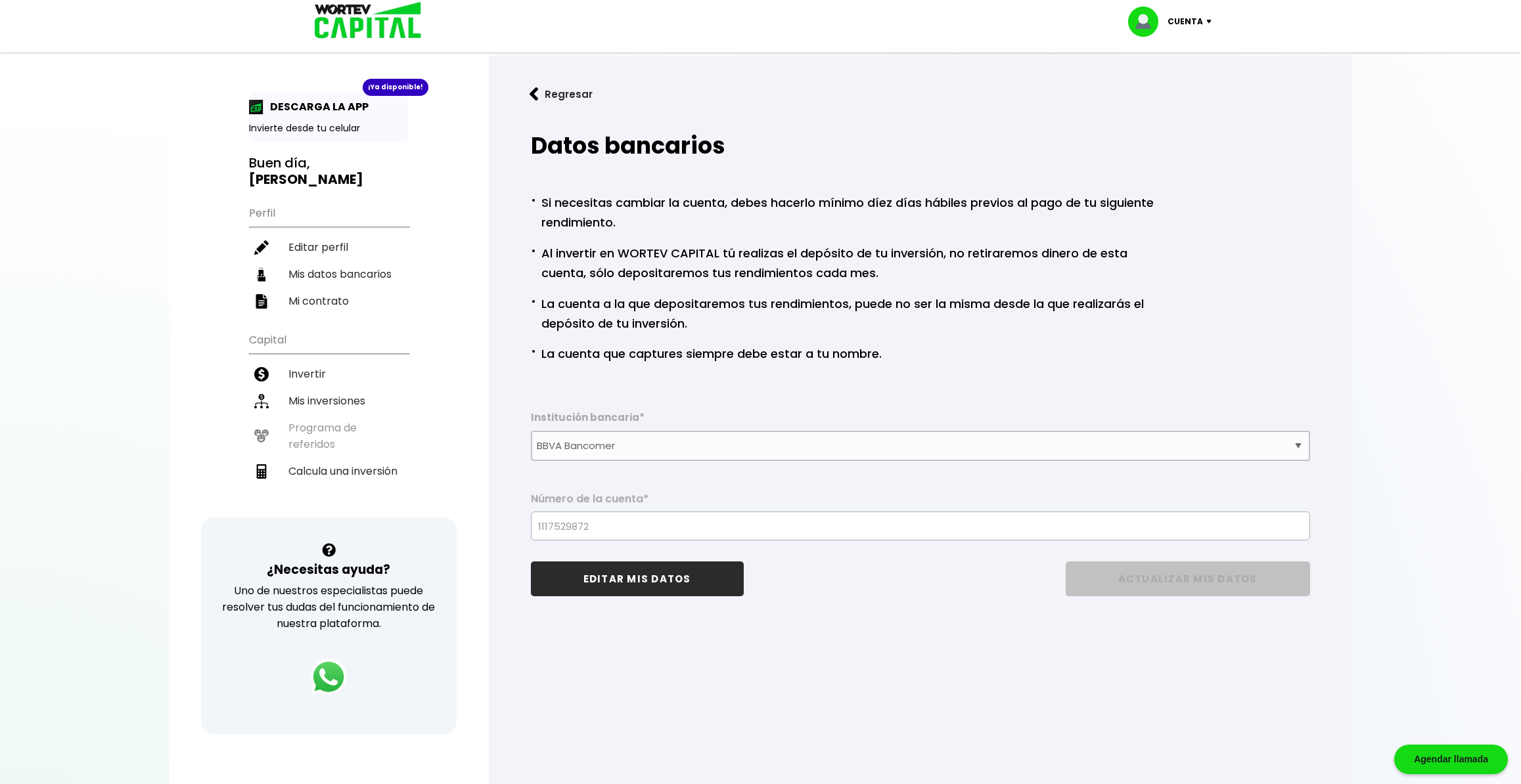
click at [748, 355] on p "· La cuenta que captures siempre debe estar a tu nombre." at bounding box center [706, 353] width 350 height 23
click at [748, 393] on div "Datos bancarios · Si necesitas cambiar la cuenta, debes hacerlo mínimo díez día…" at bounding box center [920, 375] width 821 height 506
click at [555, 94] on button "Regresar" at bounding box center [561, 93] width 103 height 34
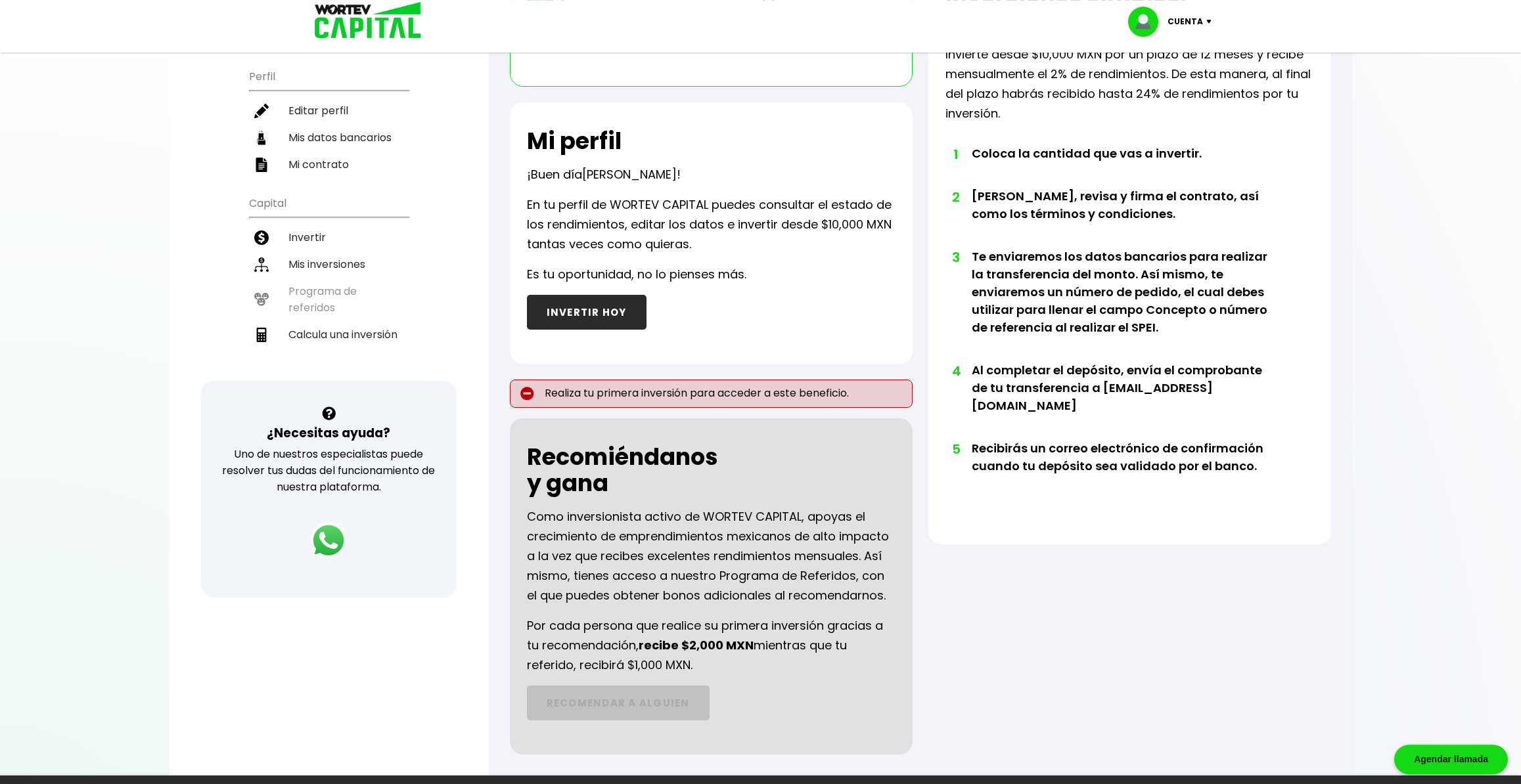
scroll to position [138, 0]
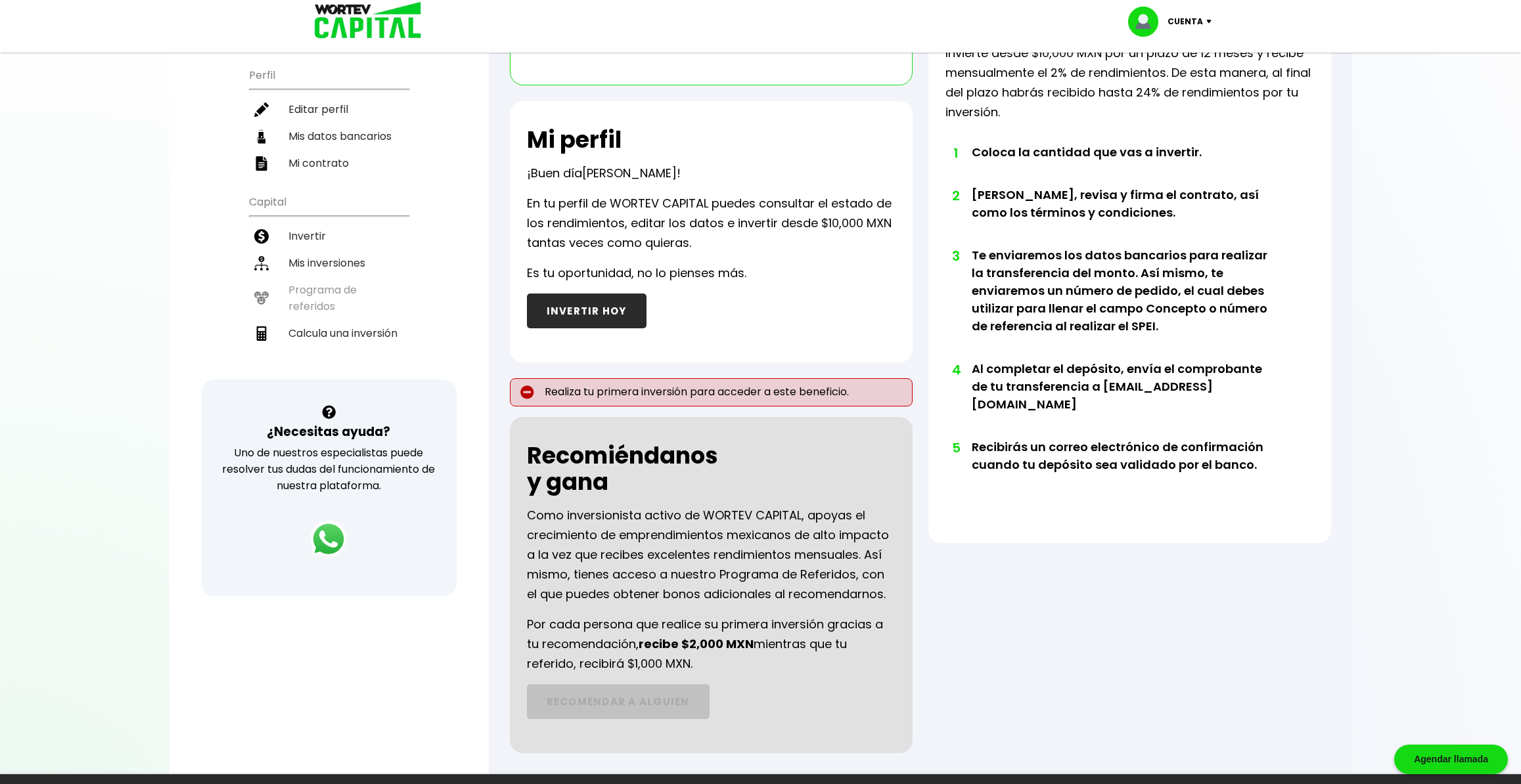
click at [748, 595] on p "Como inversionista activo de WORTEV CAPITAL, apoyas el crecimiento de emprendim…" at bounding box center [711, 555] width 369 height 98
click at [748, 594] on p "Como inversionista activo de WORTEV CAPITAL, apoyas el crecimiento de emprendim…" at bounding box center [711, 555] width 369 height 98
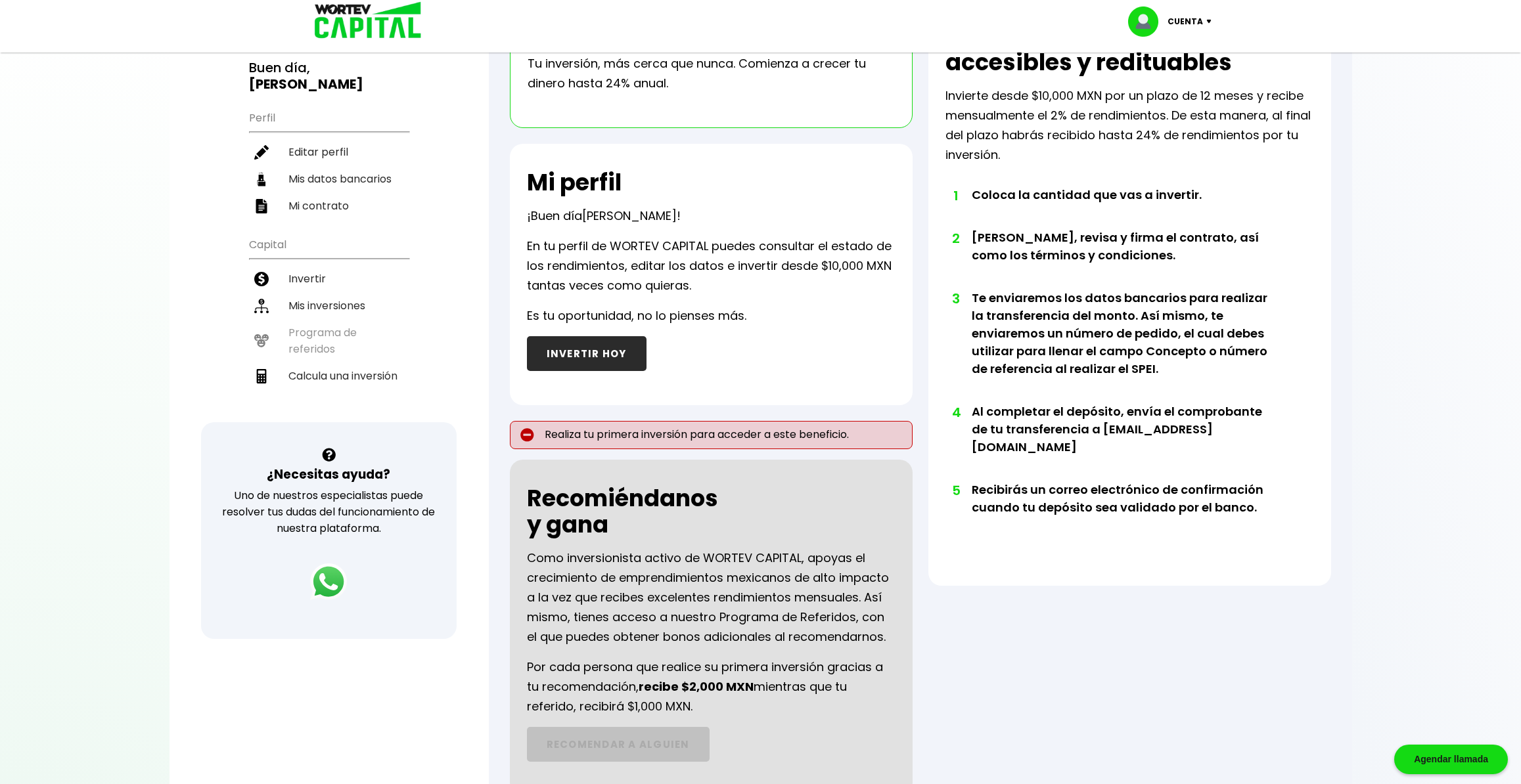
scroll to position [94, 0]
click at [637, 430] on p "Realiza tu primera inversión para acceder a este beneficio." at bounding box center [711, 437] width 403 height 29
click at [748, 319] on div "Mi perfil ¡Buen día [PERSON_NAME] ! En tu perfil de WORTEV CAPITAL puedes consu…" at bounding box center [711, 276] width 403 height 261
click at [595, 354] on button "INVERTIR HOY" at bounding box center [587, 355] width 119 height 34
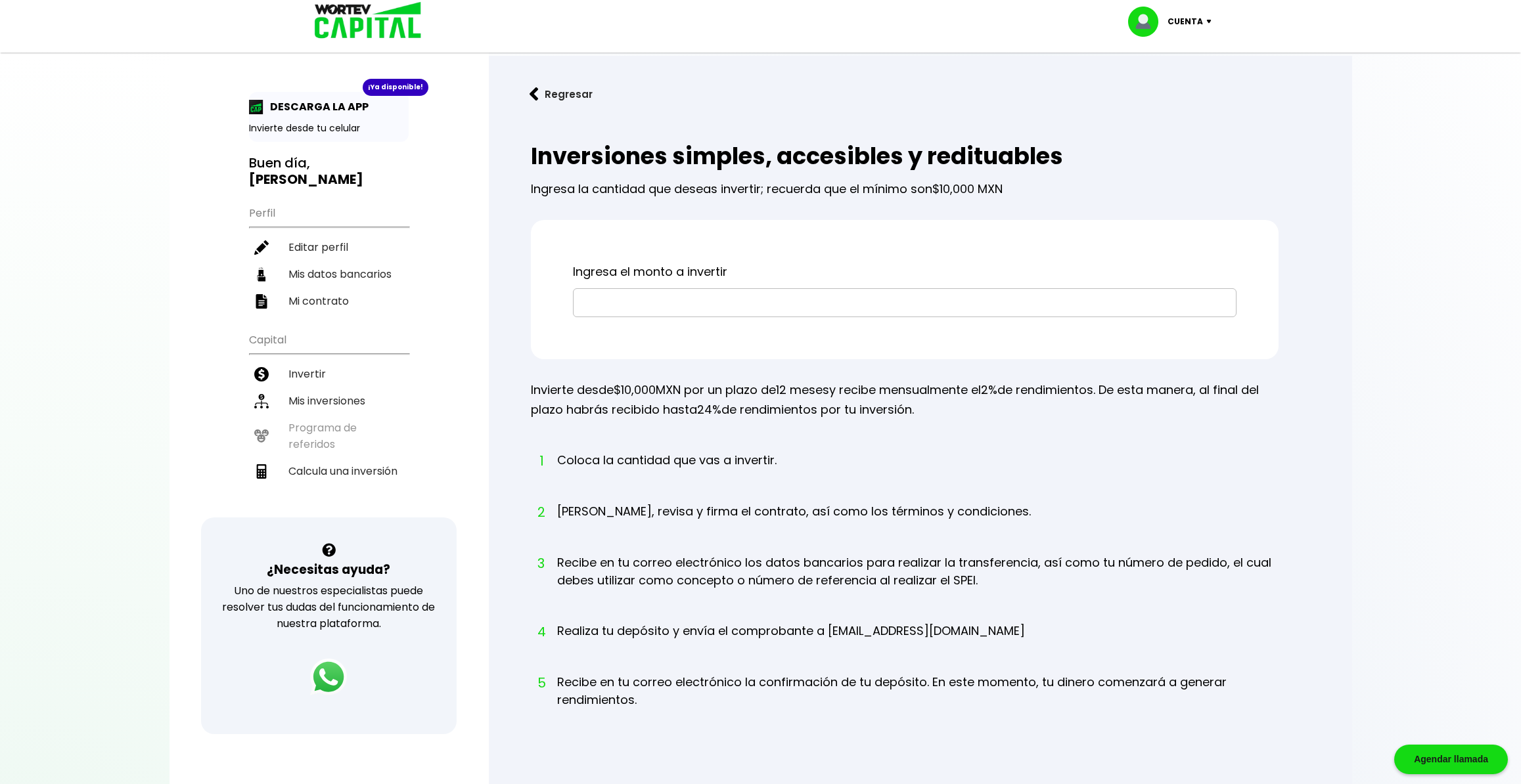
click at [658, 306] on input "text" at bounding box center [905, 303] width 652 height 28
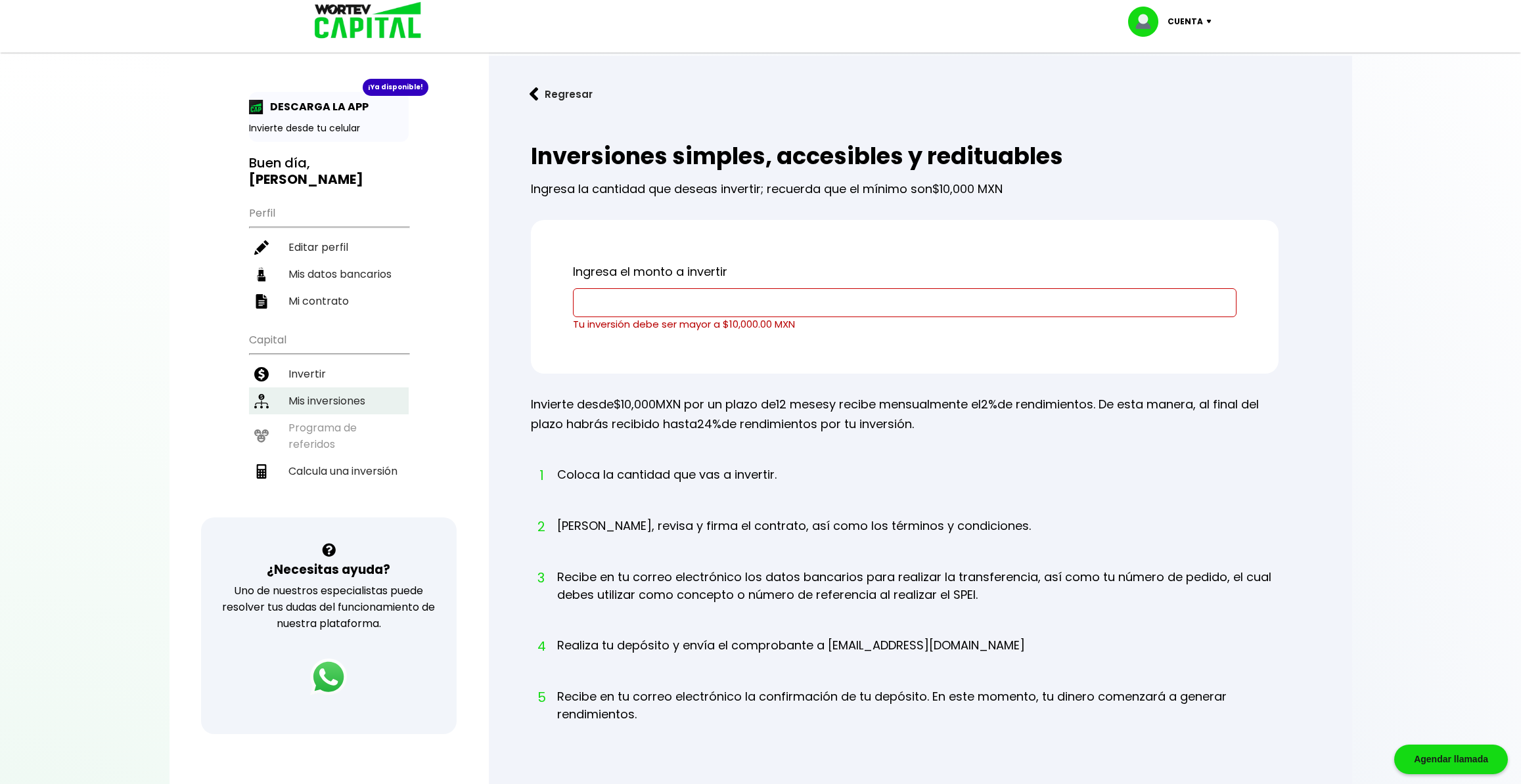
click at [329, 387] on li "Mis inversiones" at bounding box center [329, 401] width 160 height 27
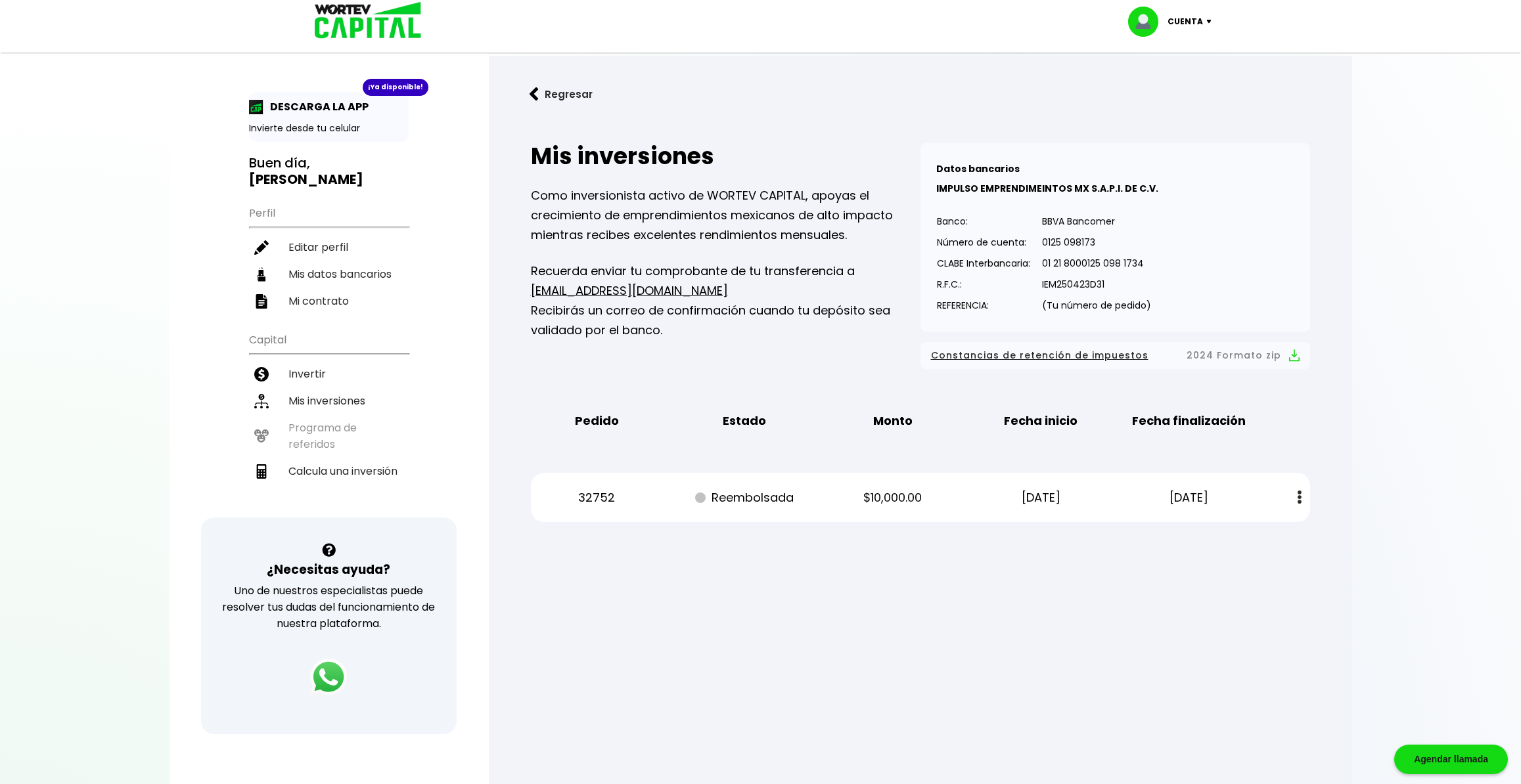
click at [724, 499] on p "Reembolsada" at bounding box center [745, 497] width 125 height 19
click at [327, 360] on li "Invertir" at bounding box center [329, 374] width 160 height 27
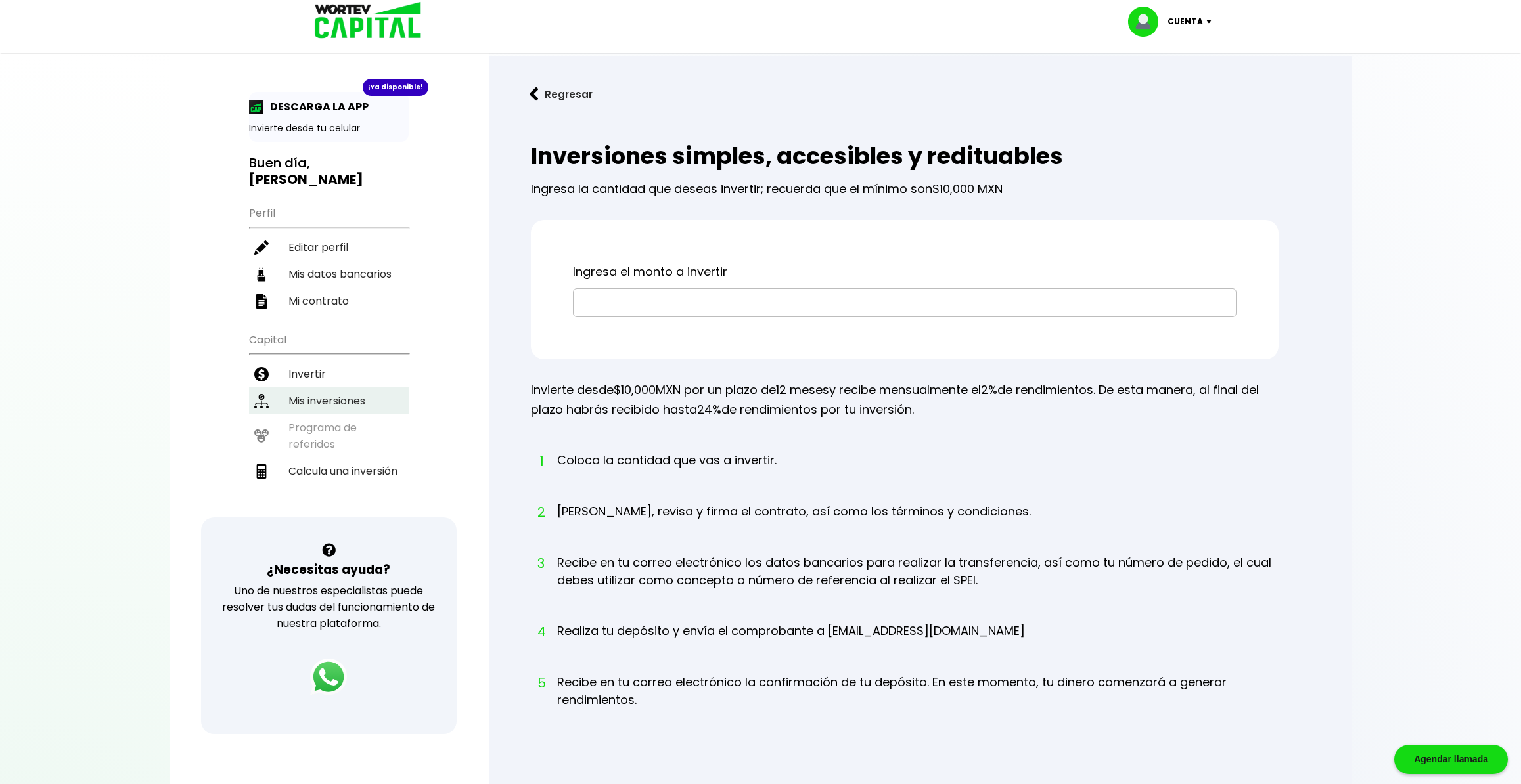
click at [350, 387] on li "Mis inversiones" at bounding box center [329, 401] width 160 height 27
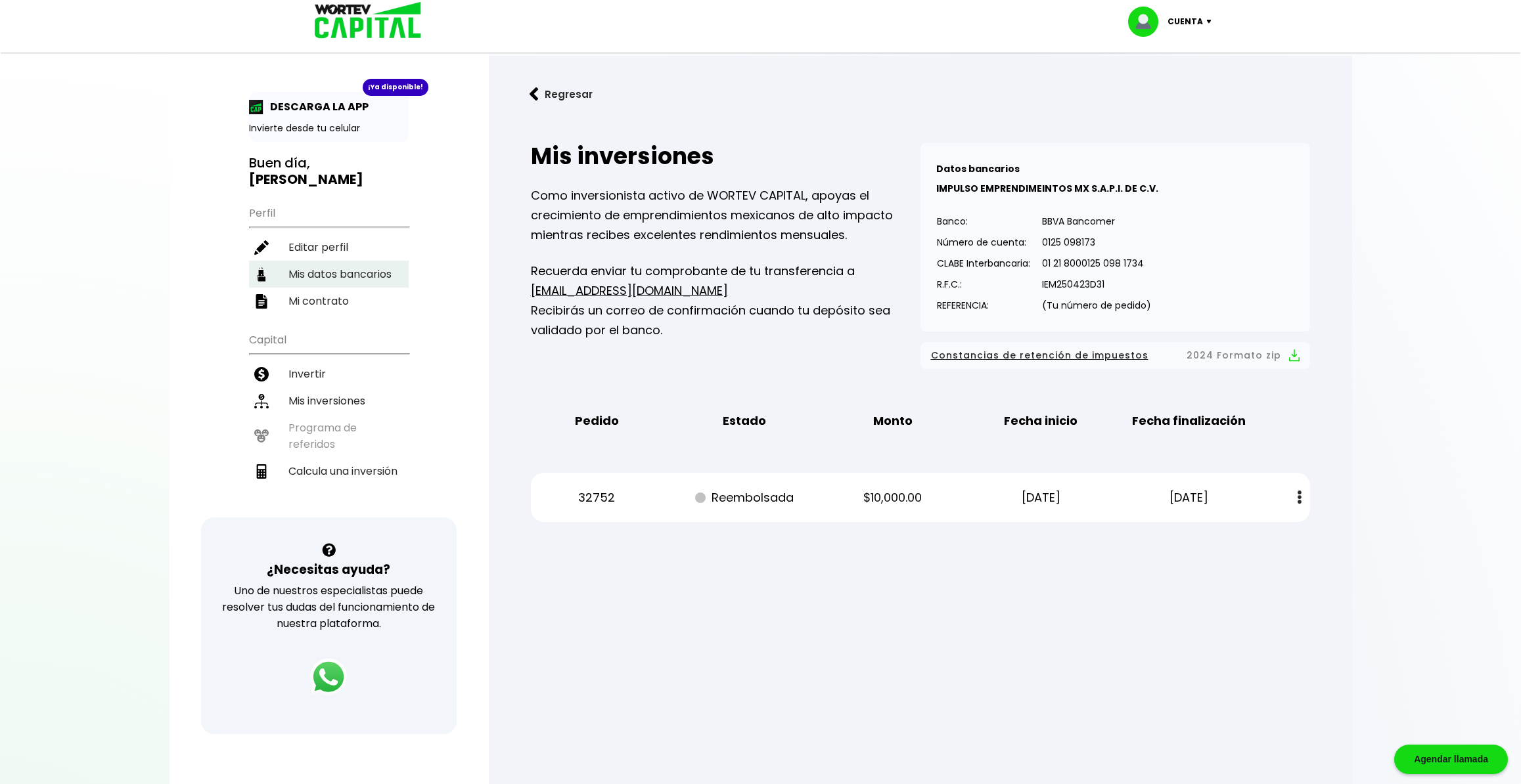
click at [334, 260] on li "Mis datos bancarios" at bounding box center [329, 274] width 160 height 27
select select "BBVA Bancomer"
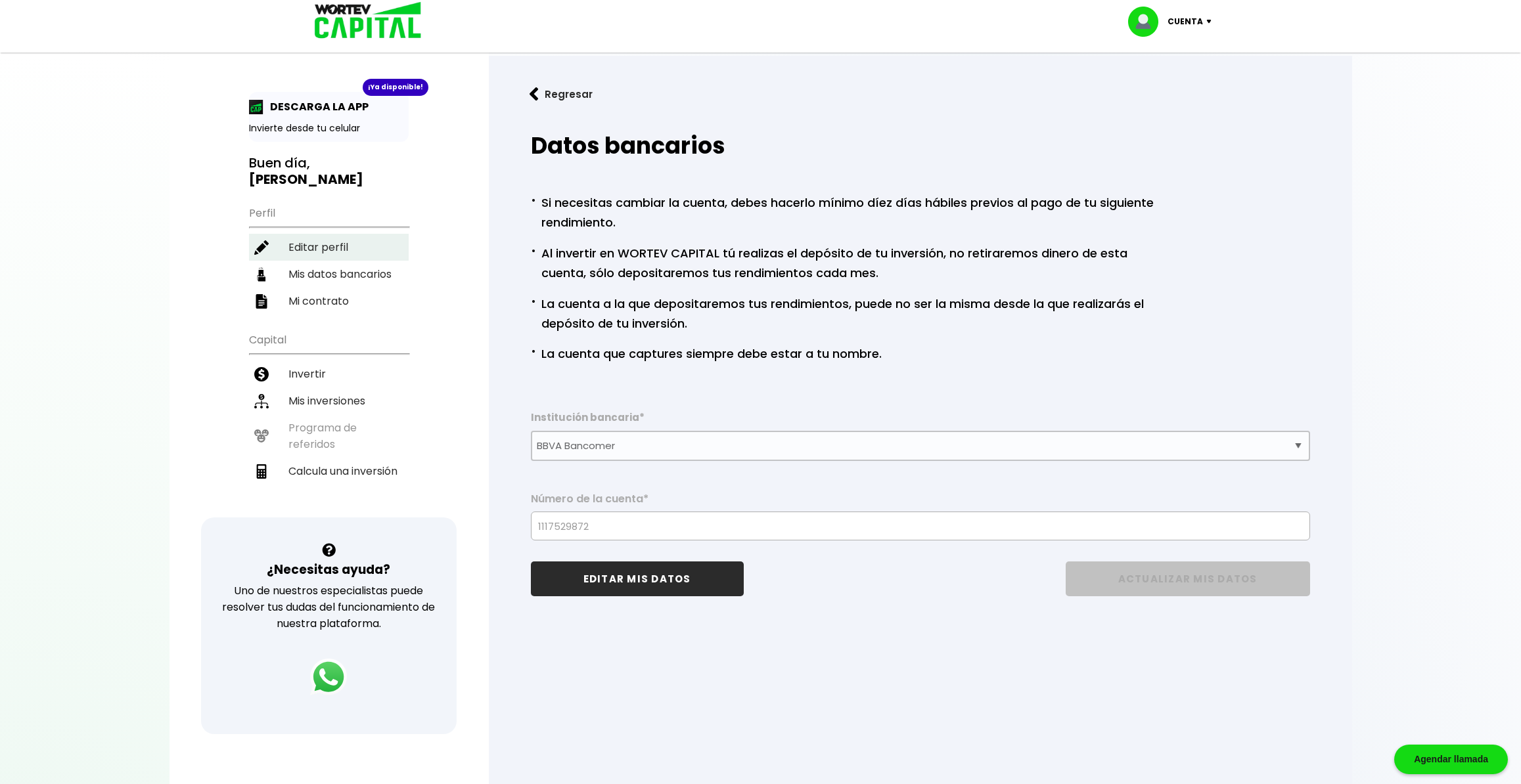
click at [335, 234] on li "Editar perfil" at bounding box center [329, 247] width 160 height 27
select select "Hombre"
select select "Licenciatura"
select select "MX"
select select "BBVA Bancomer"
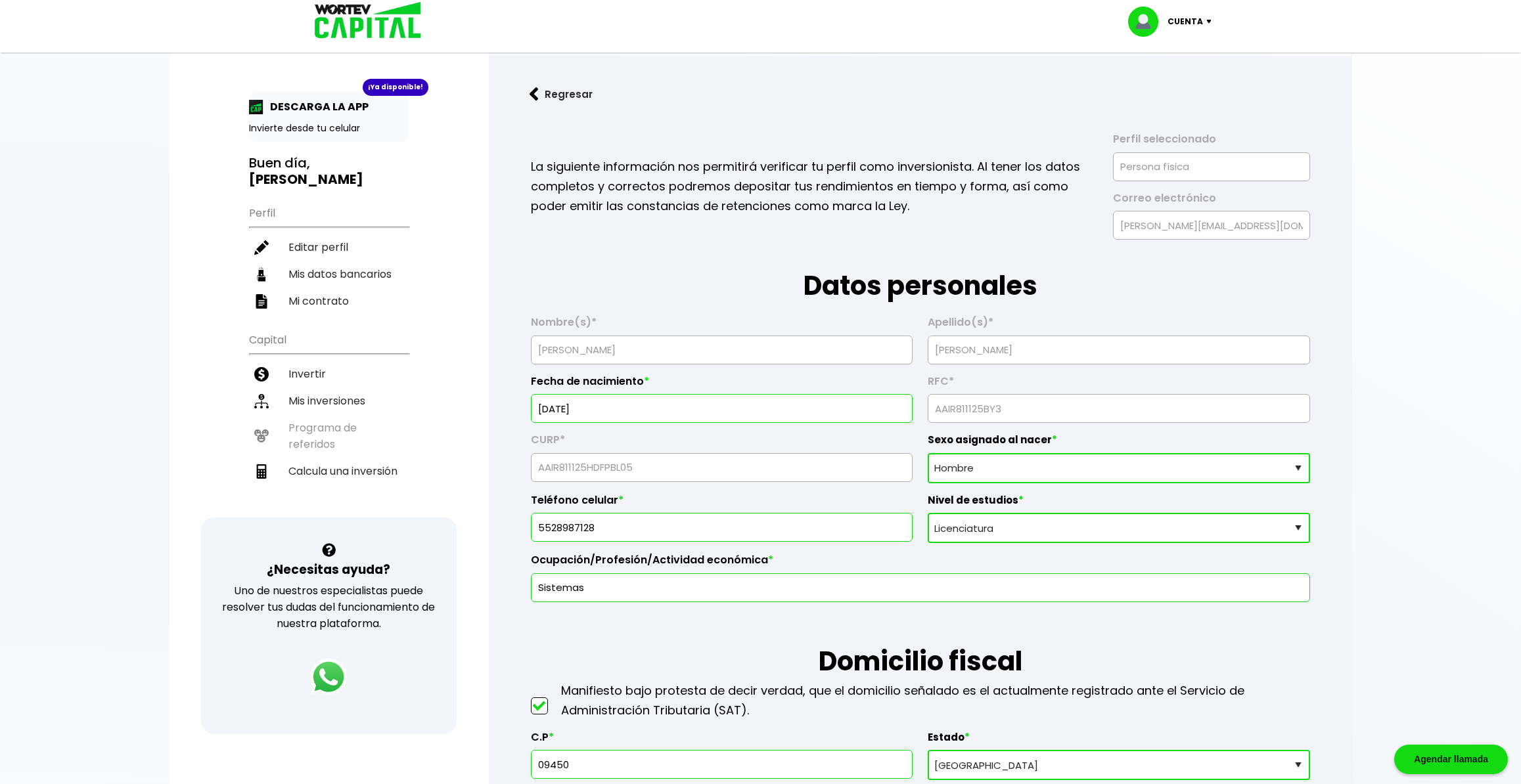
click at [748, 513] on select "Nivel de estudios Primaria Secundaria Bachillerato Licenciatura Posgrado" at bounding box center [1118, 529] width 382 height 30
click at [748, 531] on div at bounding box center [760, 392] width 1521 height 784
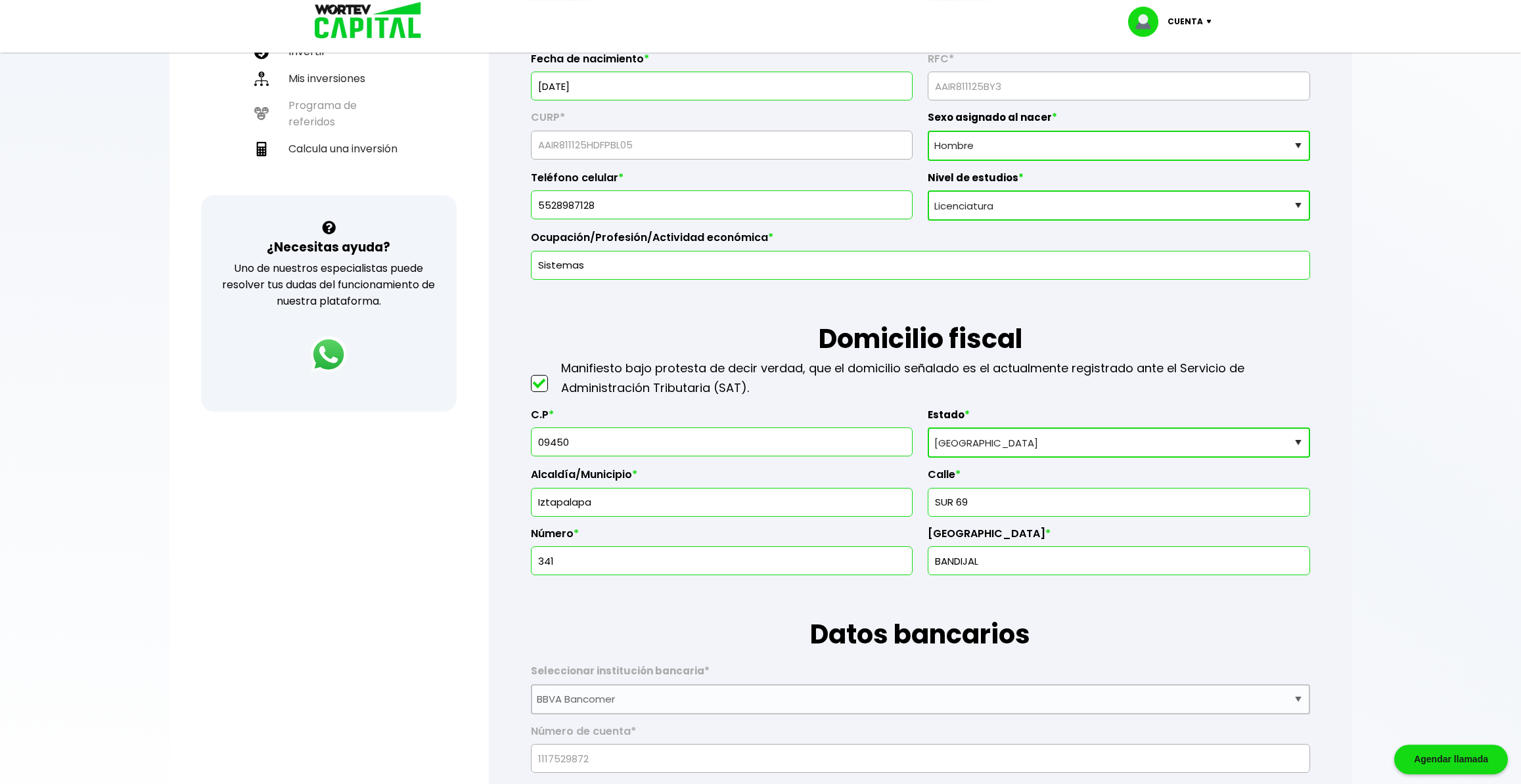
scroll to position [345, 0]
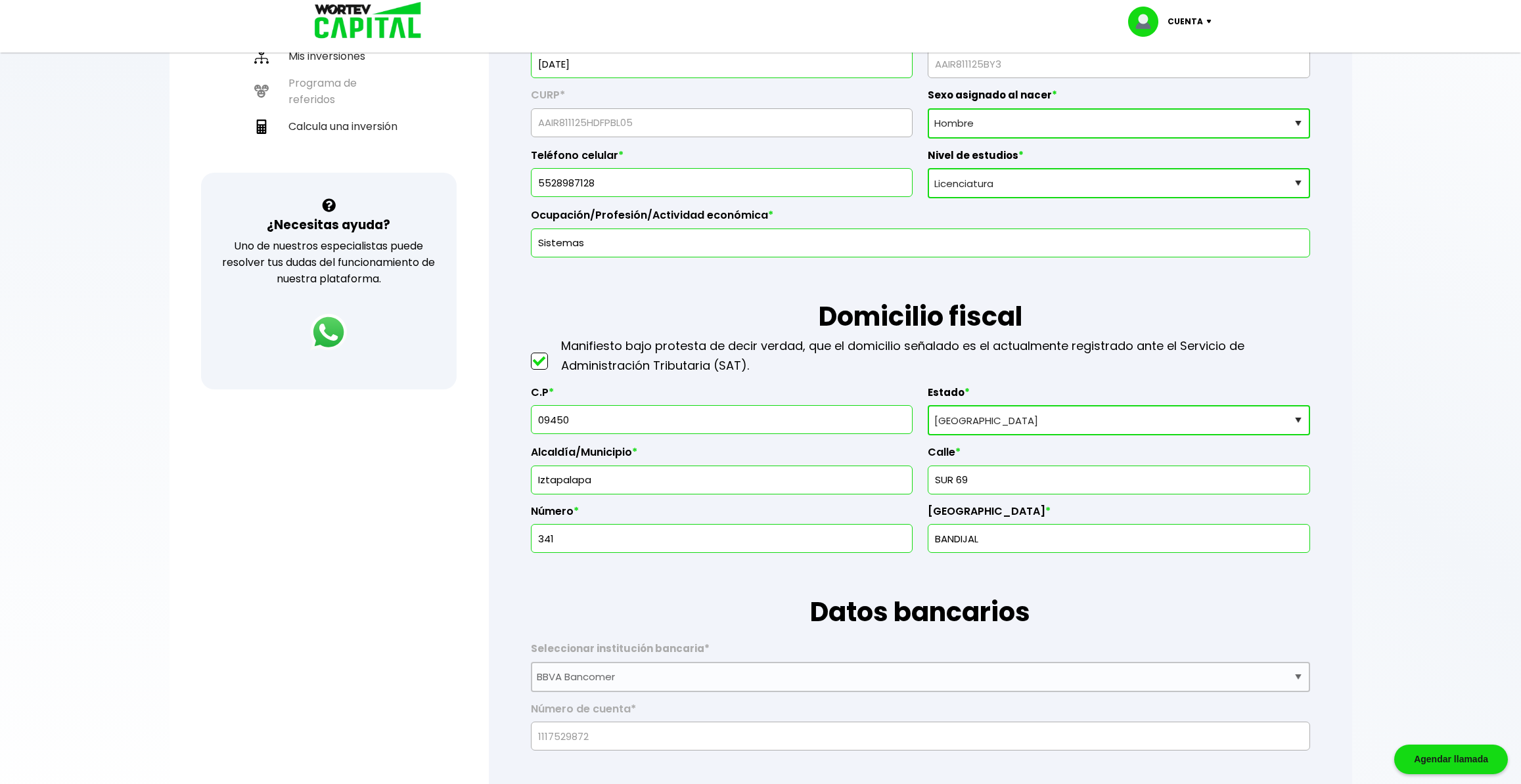
drag, startPoint x: 592, startPoint y: 423, endPoint x: 495, endPoint y: 411, distance: 97.7
click at [537, 411] on input "09450" at bounding box center [722, 419] width 370 height 28
type input "08220"
select select "DF"
type input "Iztacalco"
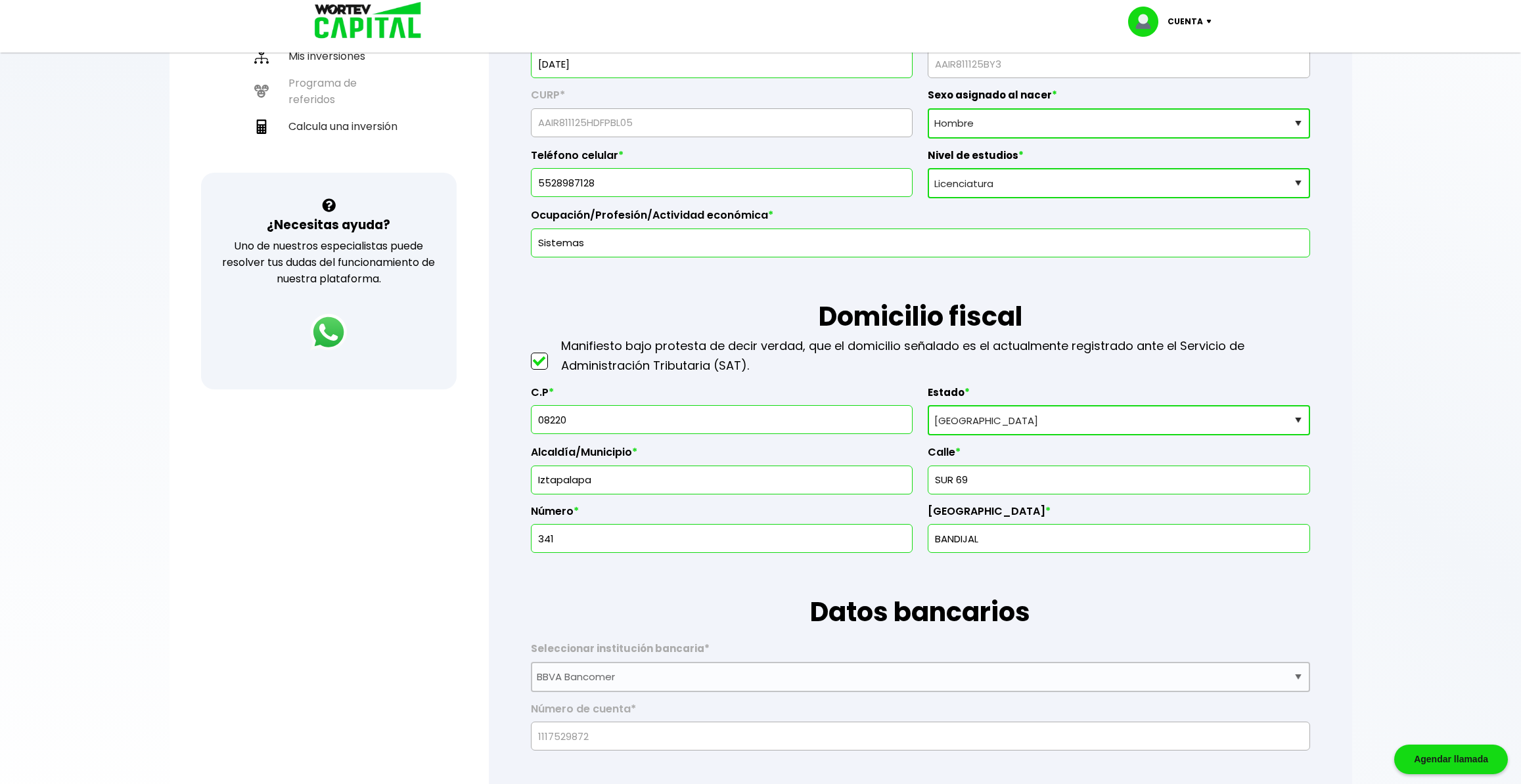
type input "San [PERSON_NAME]"
type input "08220"
click option "[GEOGRAPHIC_DATA]" at bounding box center [0, 0] width 0 height 0
click at [673, 485] on input "Iztacalco" at bounding box center [722, 480] width 370 height 28
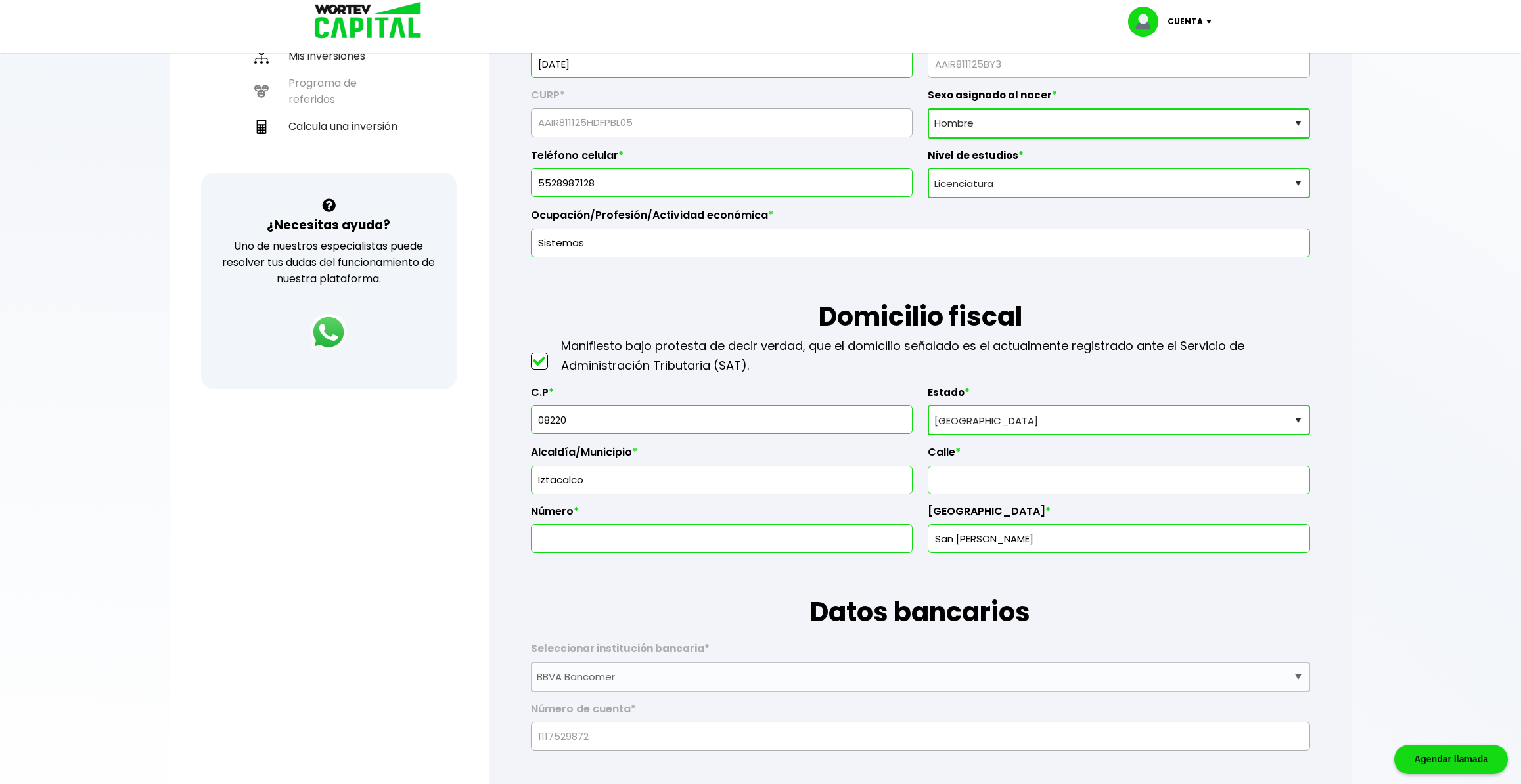
click at [748, 480] on input "text" at bounding box center [1118, 480] width 370 height 28
type input "[PERSON_NAME]"
type input "63"
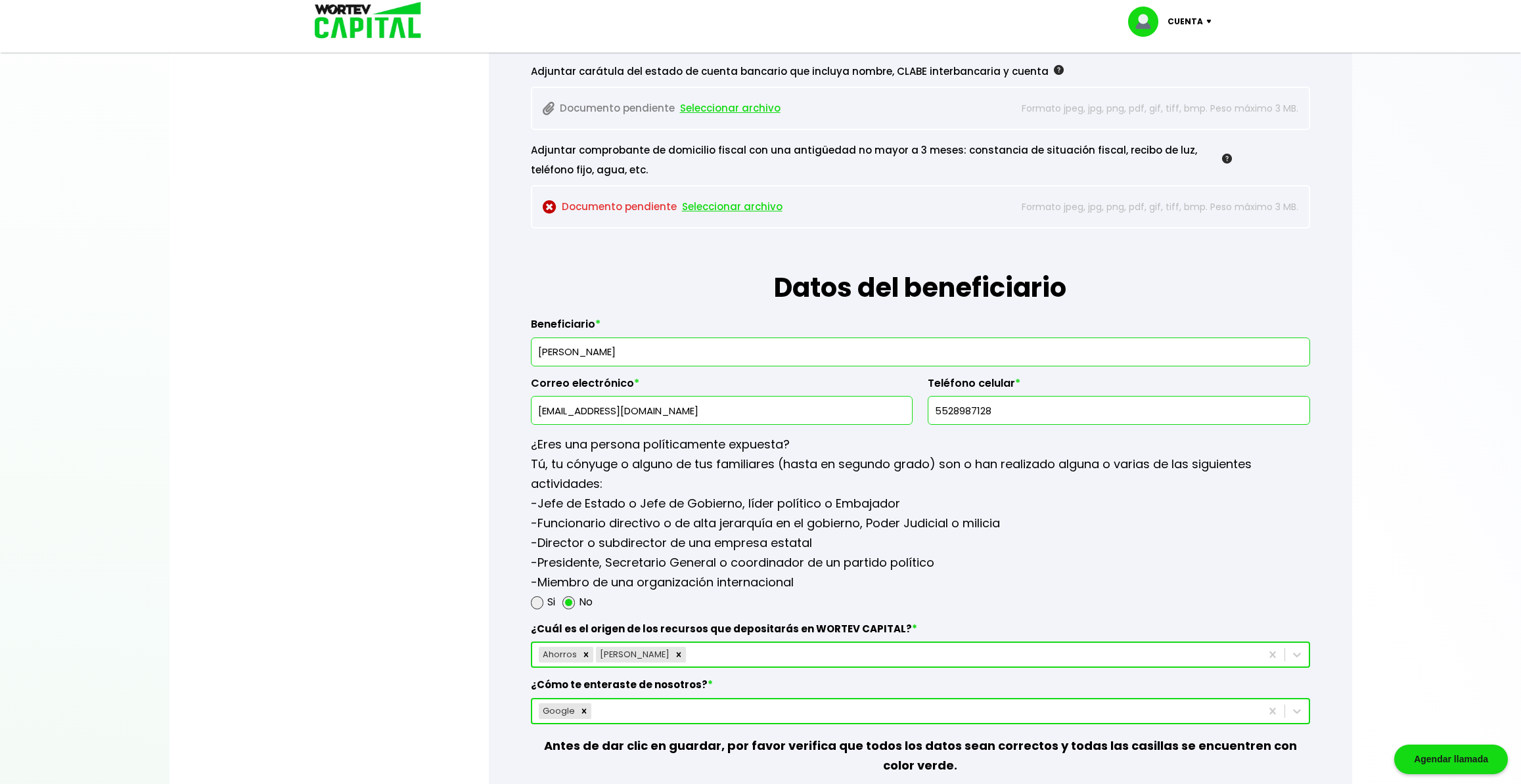
scroll to position [1311, 0]
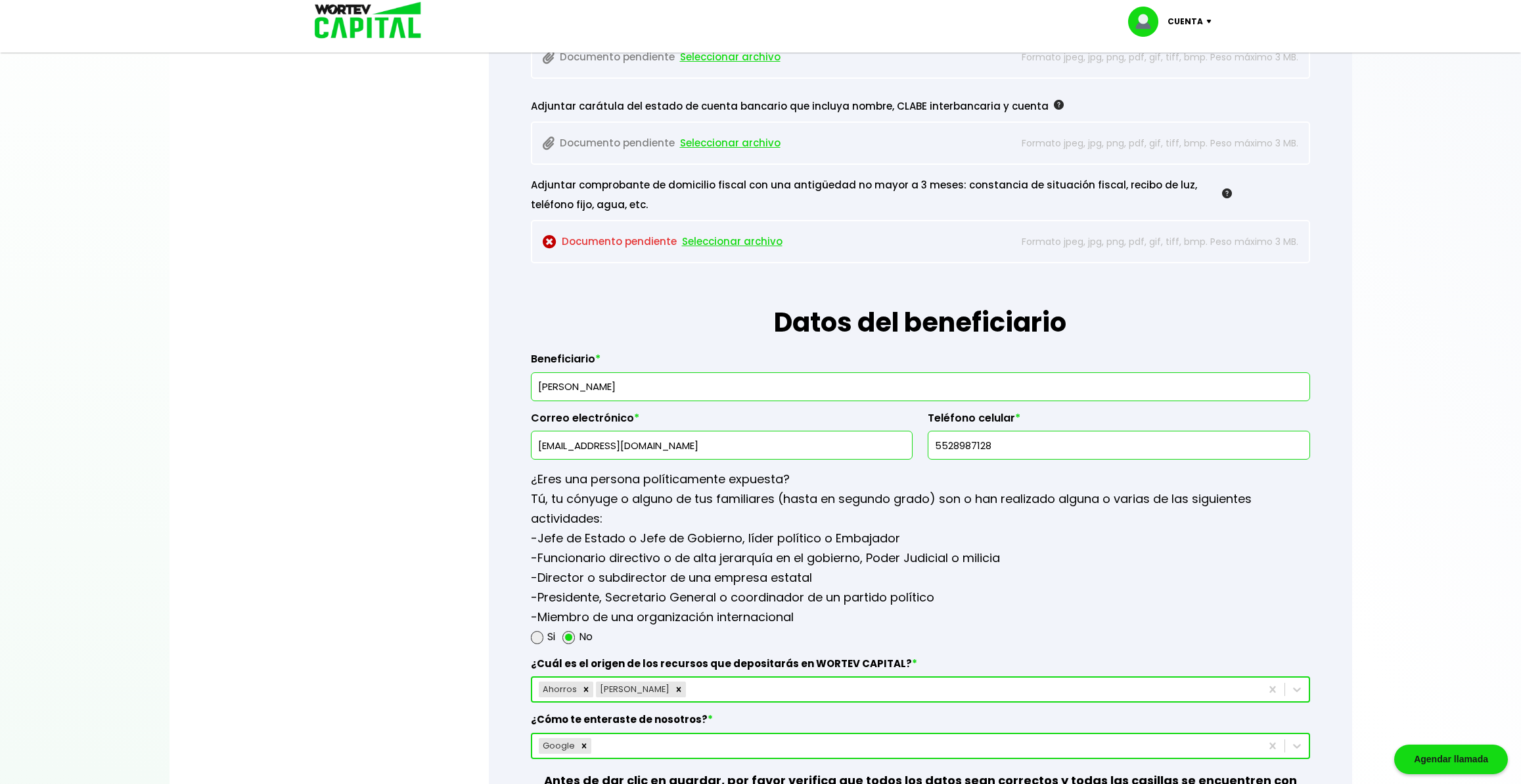
drag, startPoint x: 661, startPoint y: 387, endPoint x: 478, endPoint y: 384, distance: 183.0
click at [537, 384] on input "[PERSON_NAME]" at bounding box center [920, 387] width 767 height 28
type input "[PERSON_NAME]"
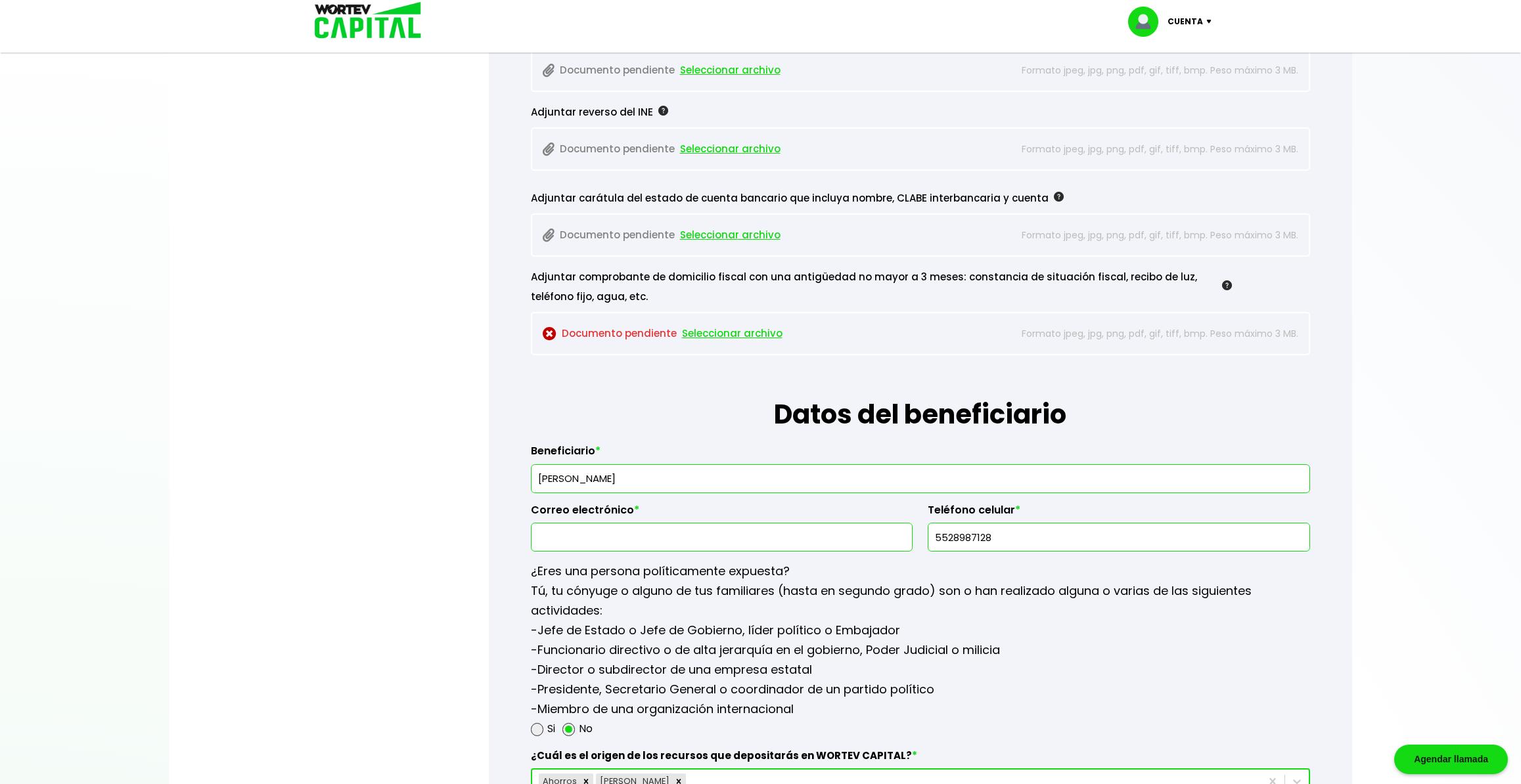
scroll to position [1207, 0]
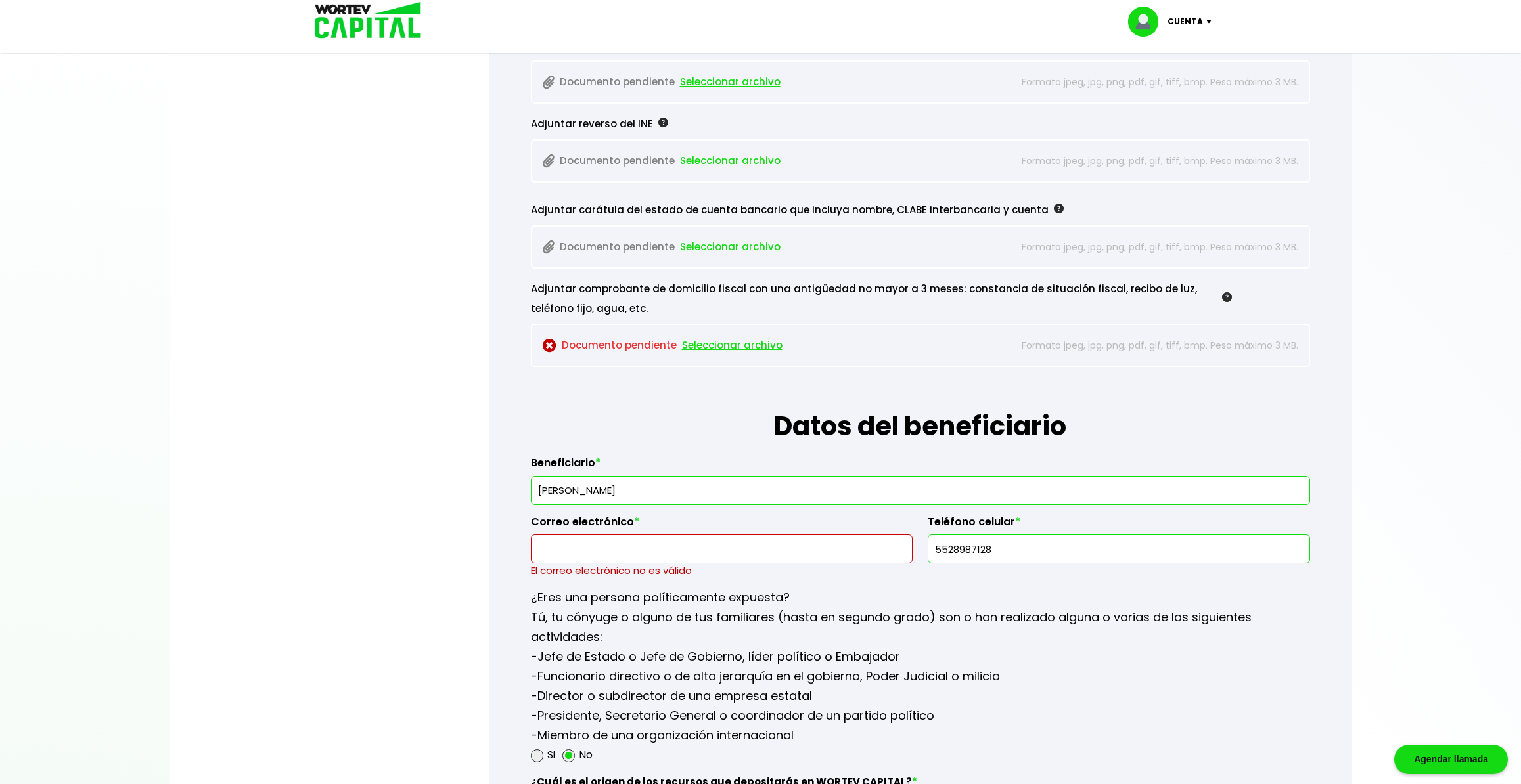
click at [748, 552] on input "5528987128" at bounding box center [1118, 549] width 370 height 28
click at [748, 546] on input "text" at bounding box center [722, 549] width 370 height 28
click at [748, 492] on input "[PERSON_NAME]" at bounding box center [920, 491] width 767 height 28
click at [748, 420] on h1 "Datos del beneficiario" at bounding box center [920, 407] width 779 height 79
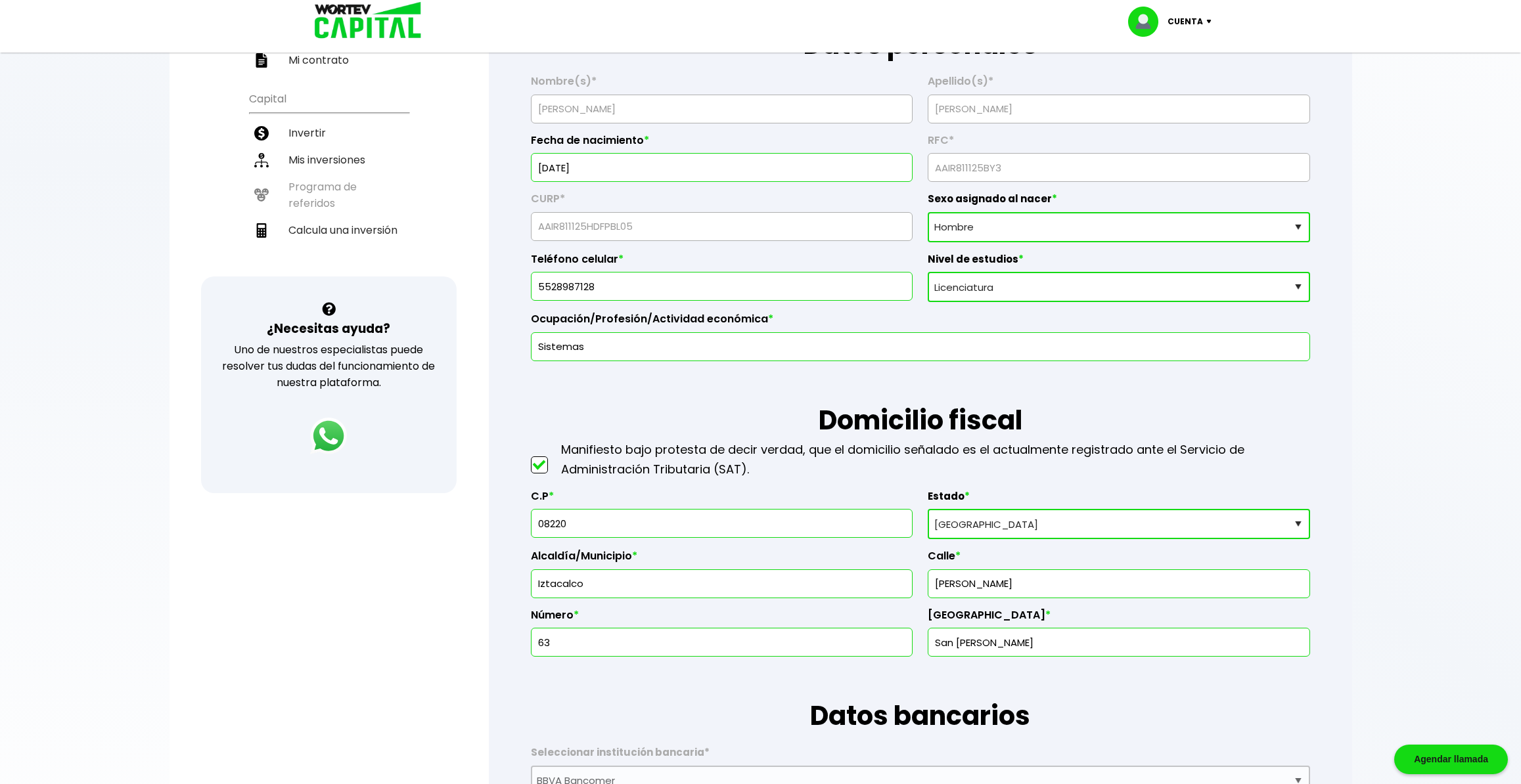
scroll to position [0, 0]
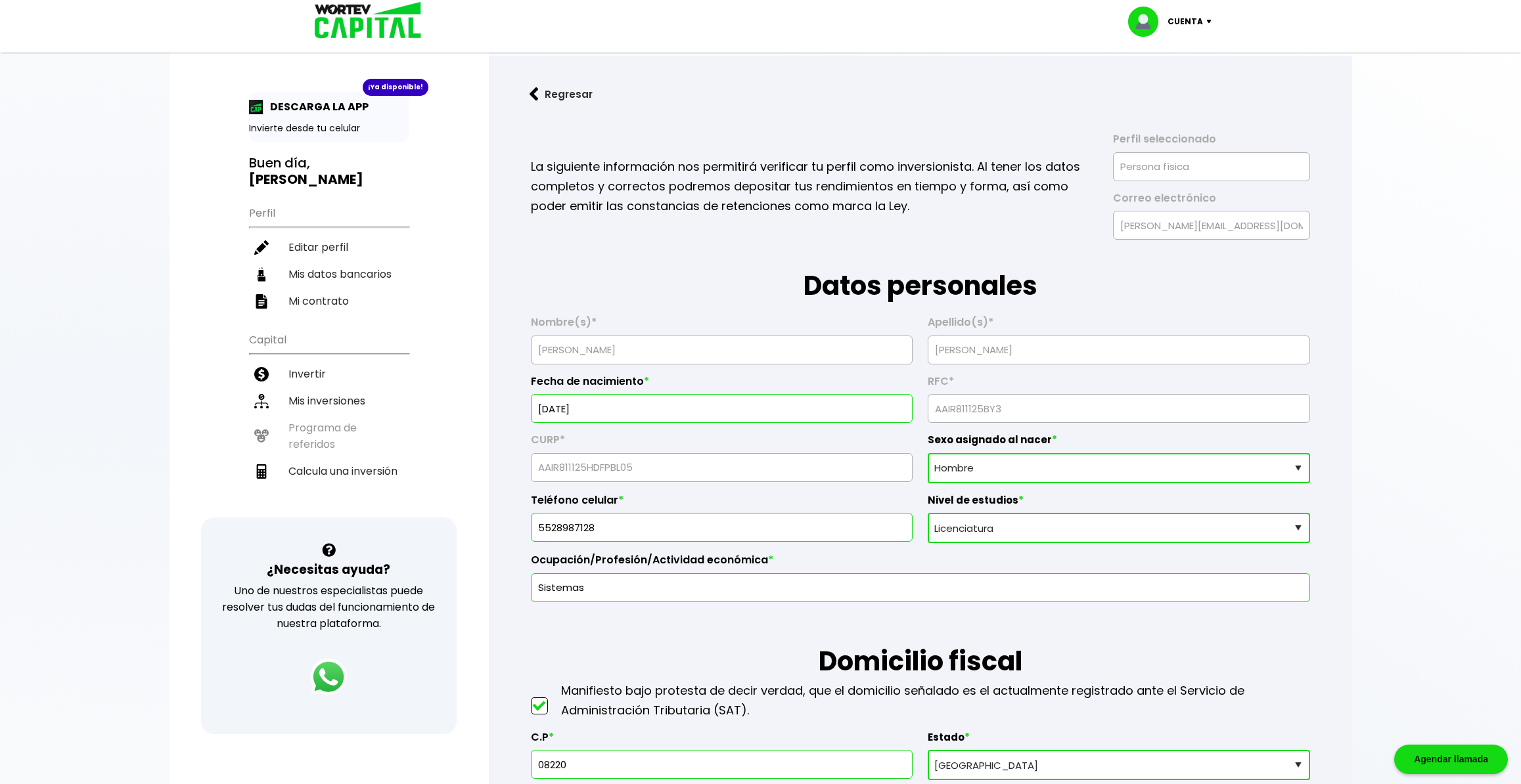
click at [566, 95] on button "Regresar" at bounding box center [561, 93] width 103 height 34
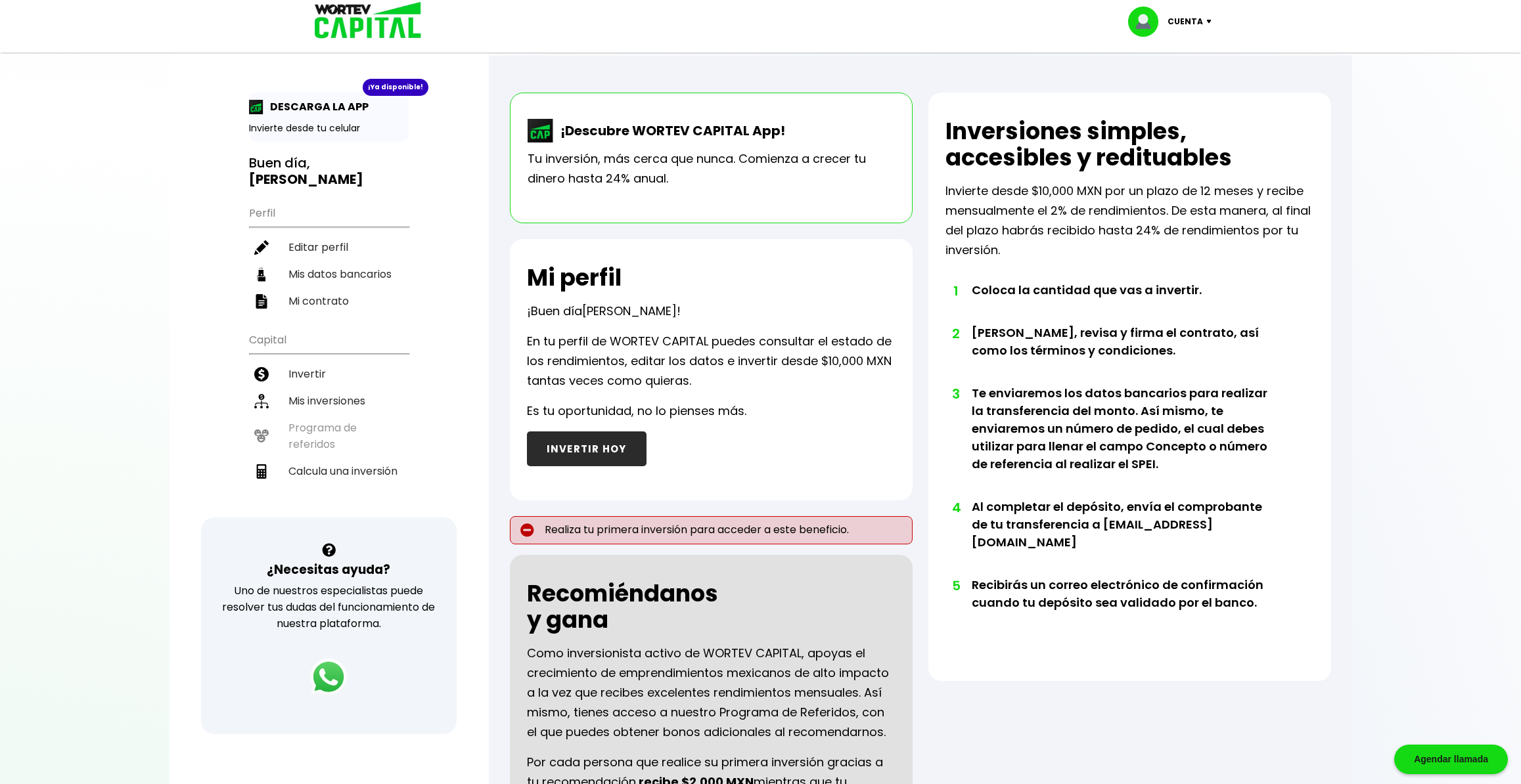
click at [643, 531] on p "Realiza tu primera inversión para acceder a este beneficio." at bounding box center [711, 530] width 403 height 29
click at [748, 534] on p "Realiza tu primera inversión para acceder a este beneficio." at bounding box center [711, 530] width 403 height 29
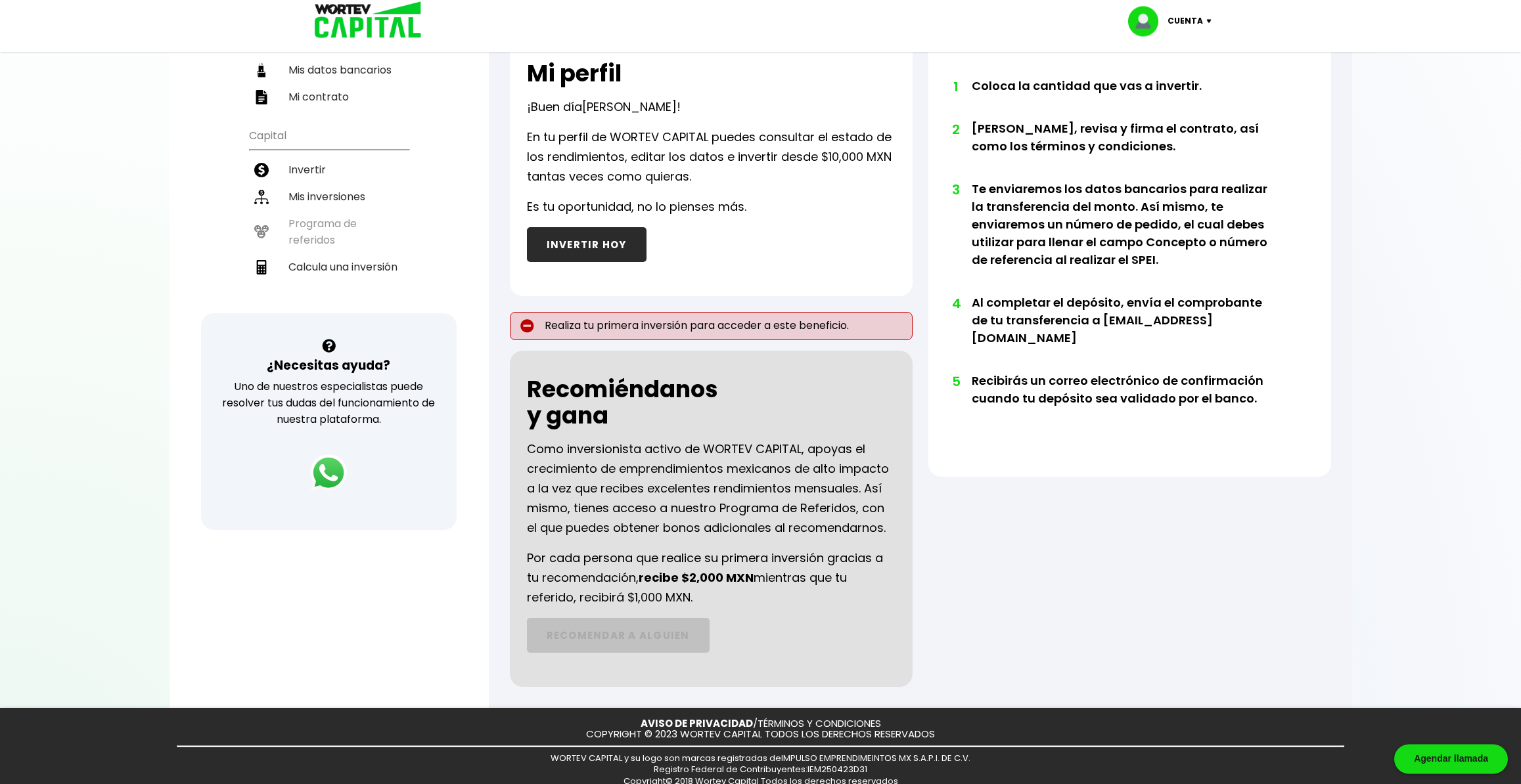
scroll to position [207, 0]
